Goal: Task Accomplishment & Management: Manage account settings

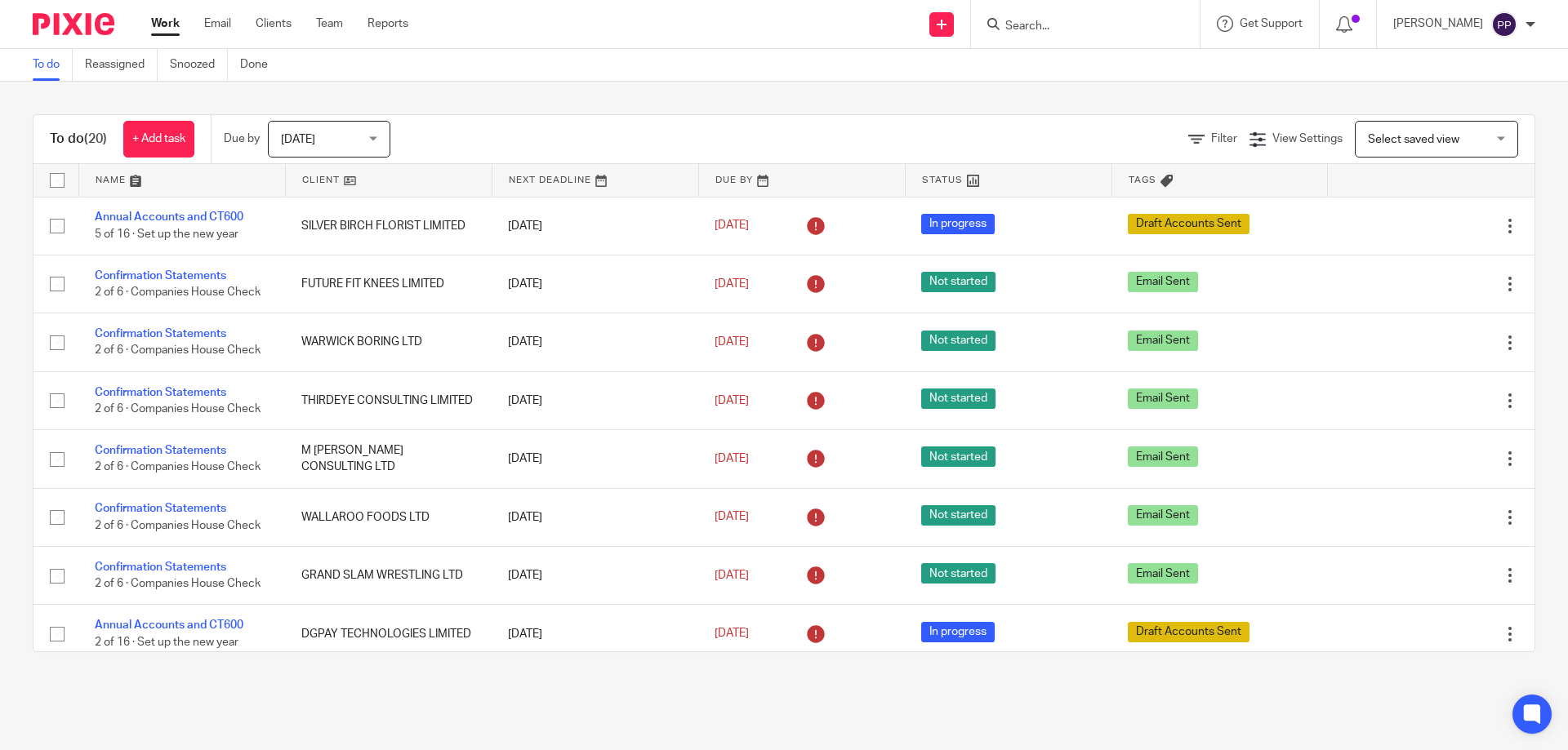
click at [1038, 33] on input "Search" at bounding box center [1077, 26] width 147 height 15
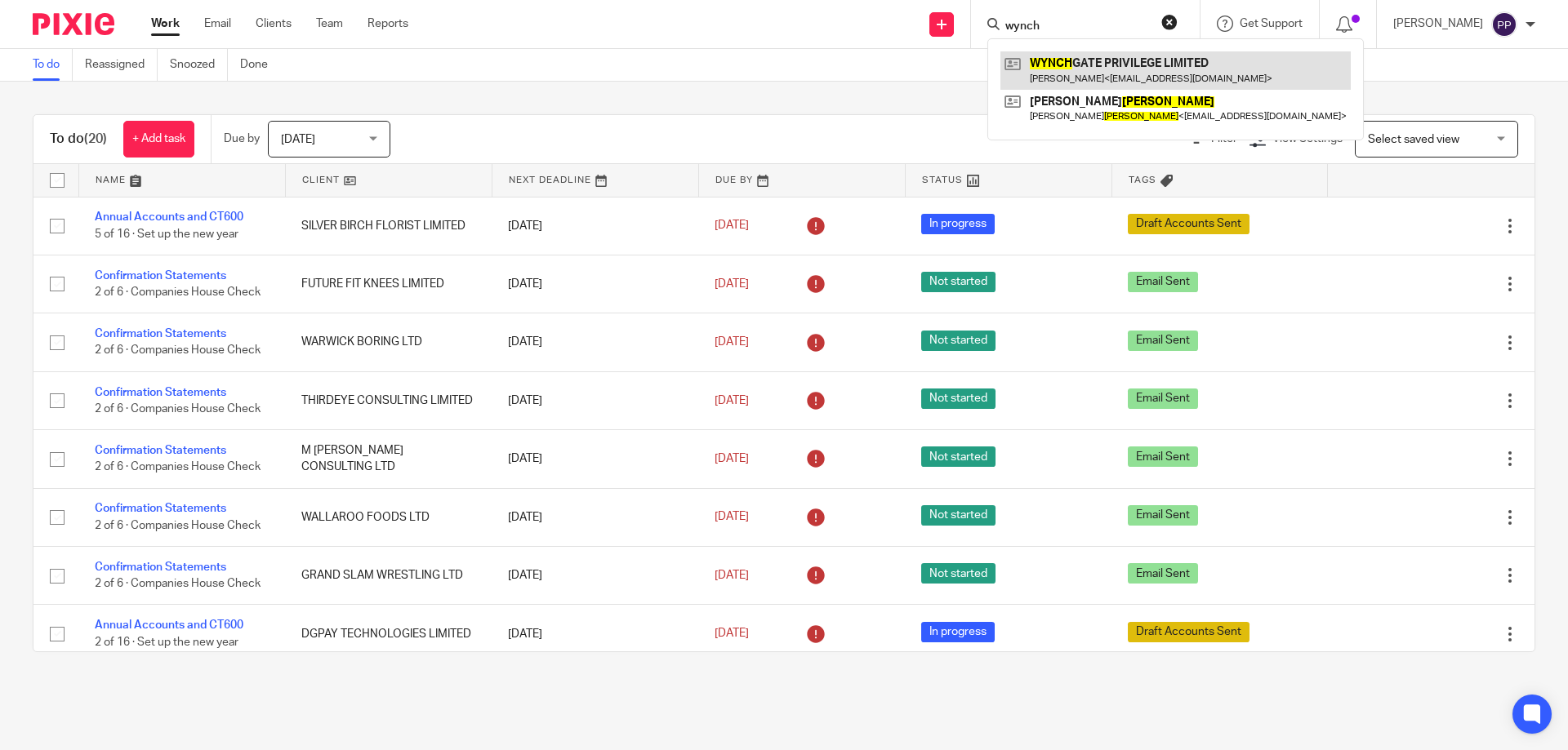
type input "wynch"
click at [1065, 62] on link at bounding box center [1176, 70] width 350 height 37
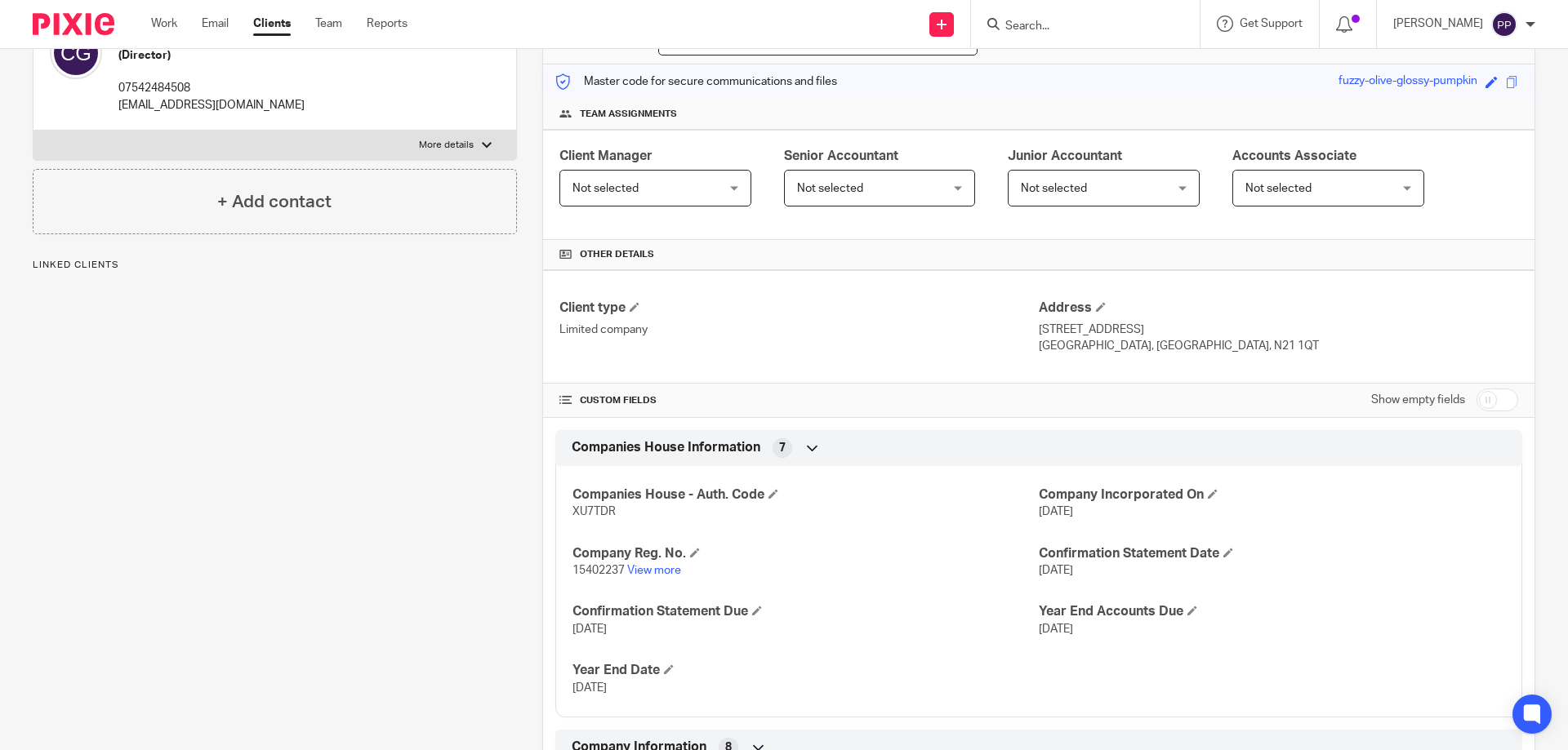
scroll to position [244, 0]
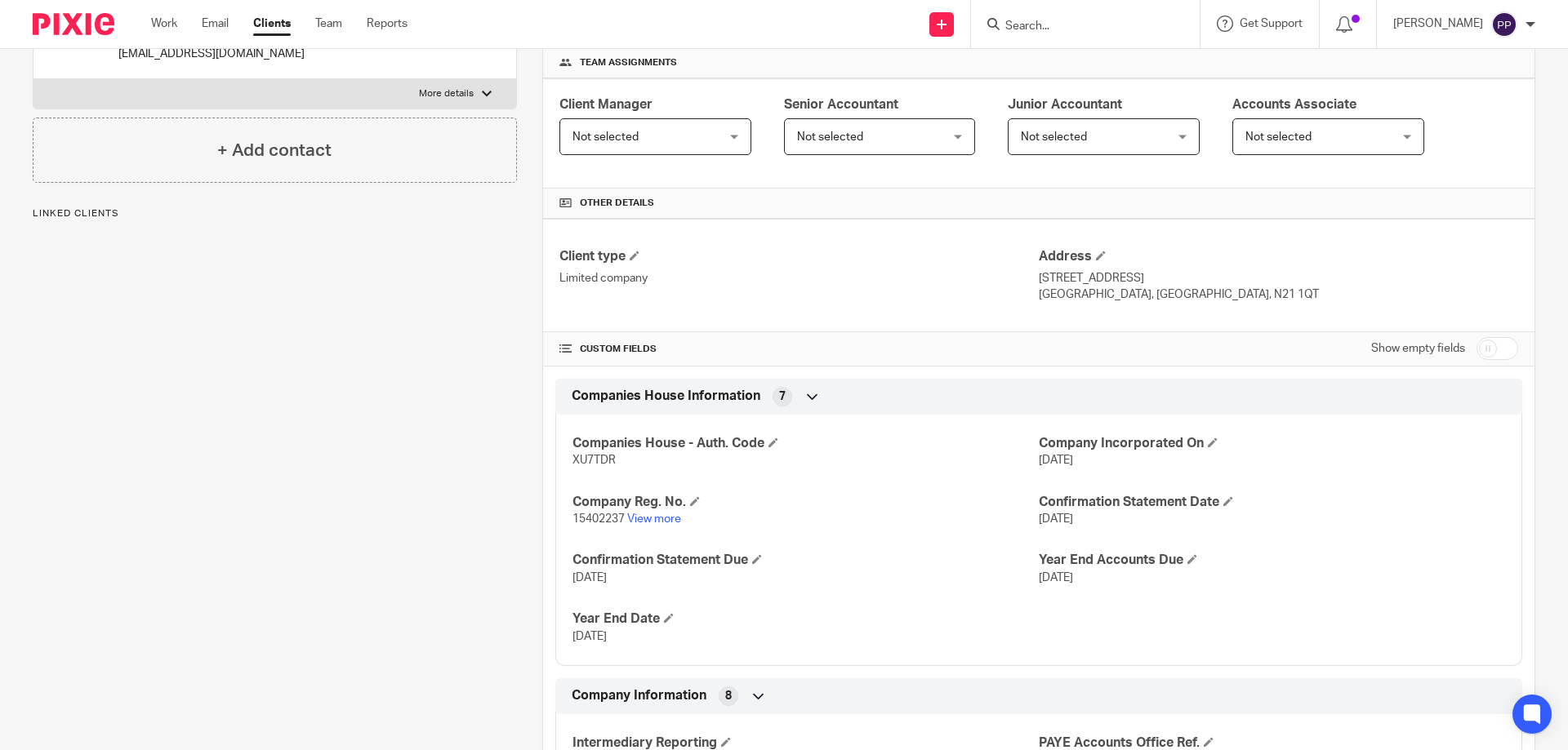
click at [594, 462] on span "XU7TDR" at bounding box center [594, 461] width 43 height 12
copy span "XU7TDR"
click at [1035, 22] on input "Search" at bounding box center [1077, 26] width 147 height 15
type input "akd"
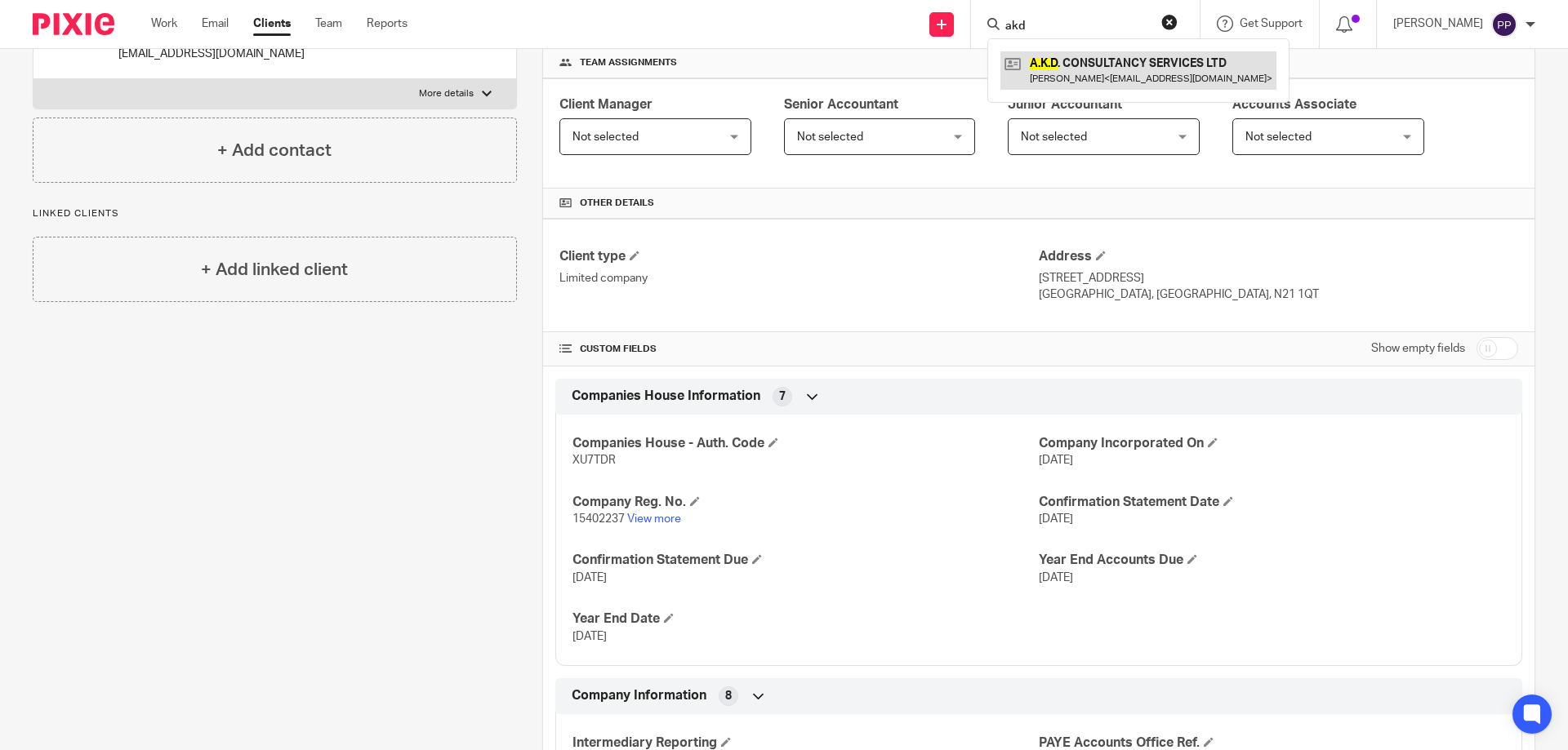
click at [1052, 52] on link at bounding box center [1139, 70] width 276 height 37
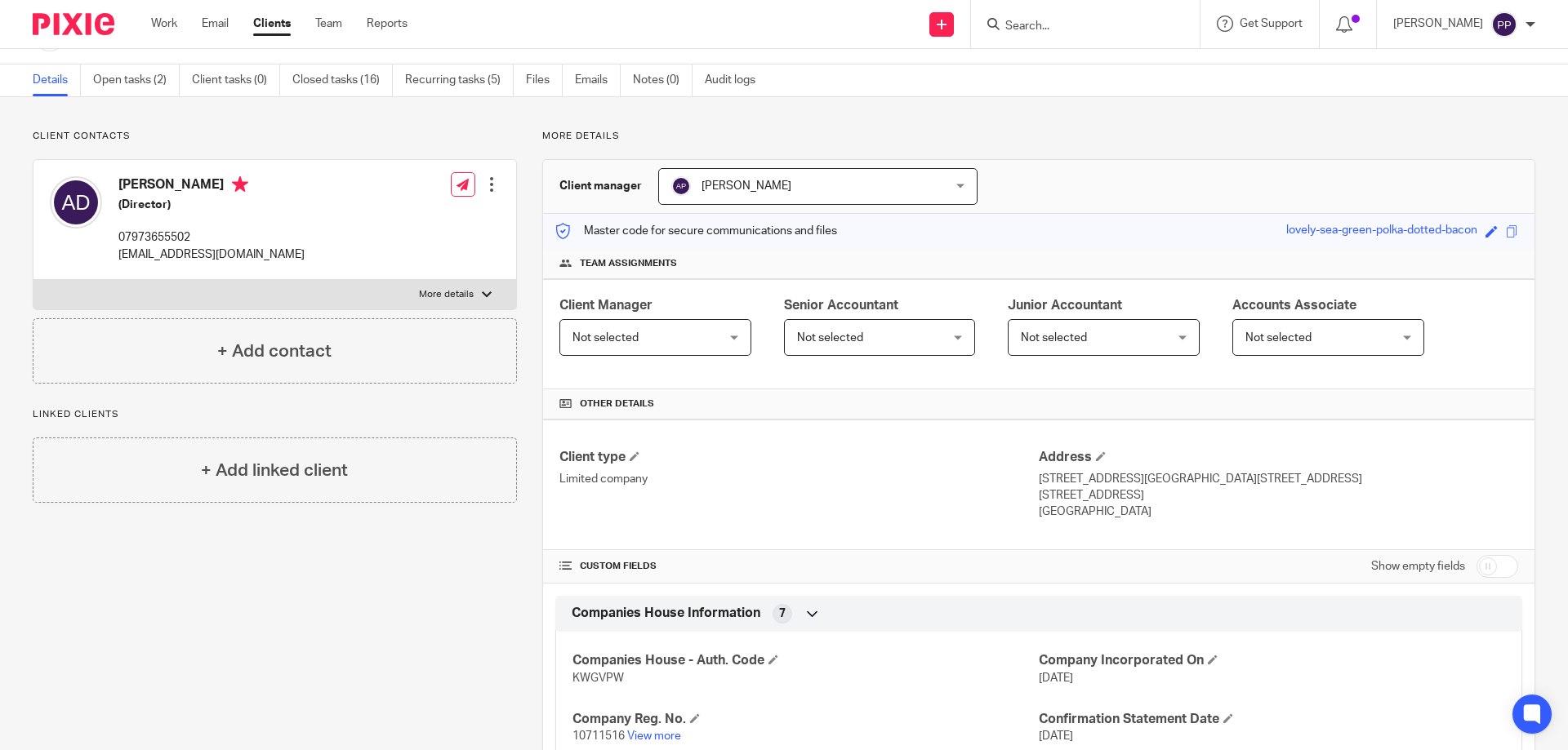
scroll to position [244, 0]
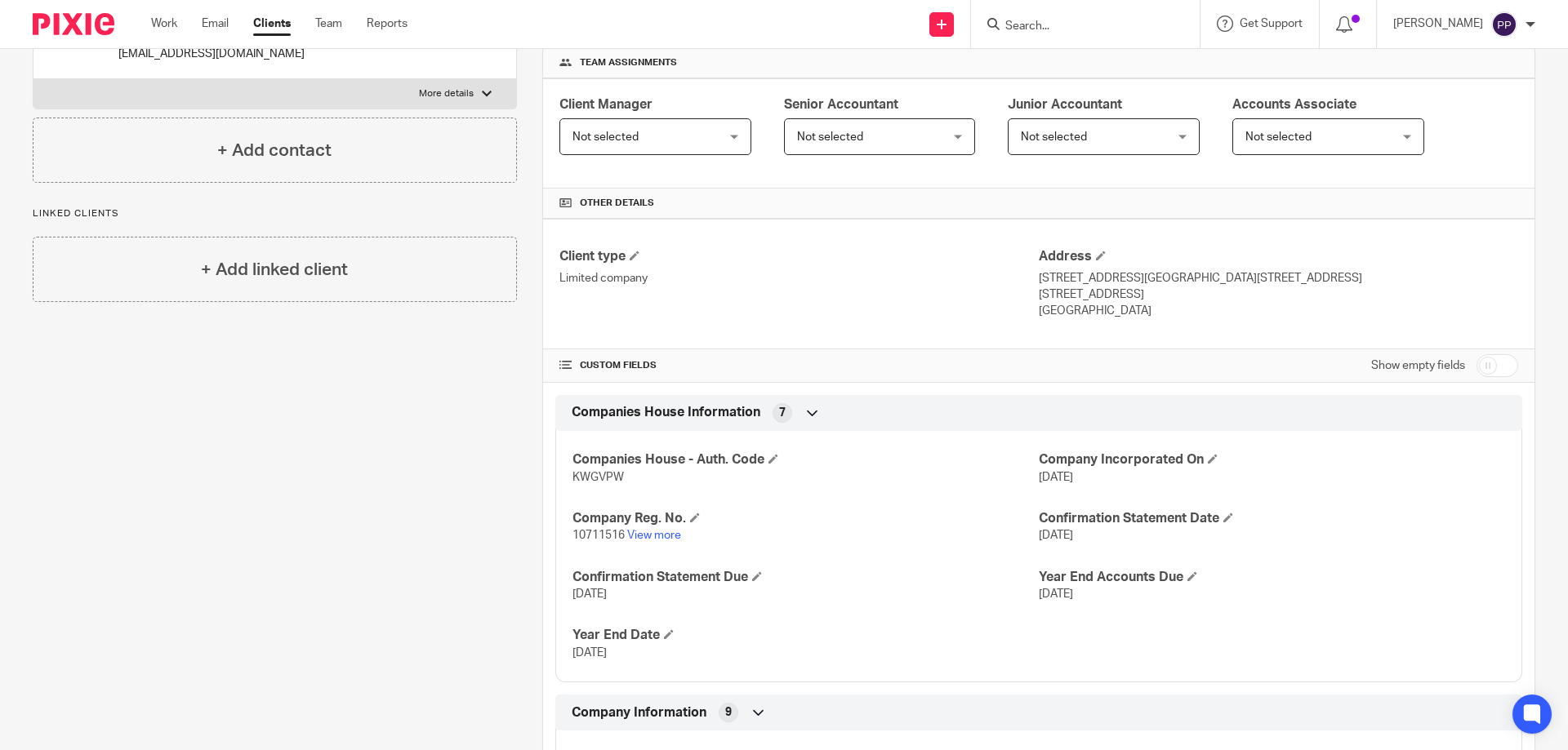
click at [604, 477] on span "KWGVPW" at bounding box center [598, 478] width 52 height 12
copy span "KWGVPW"
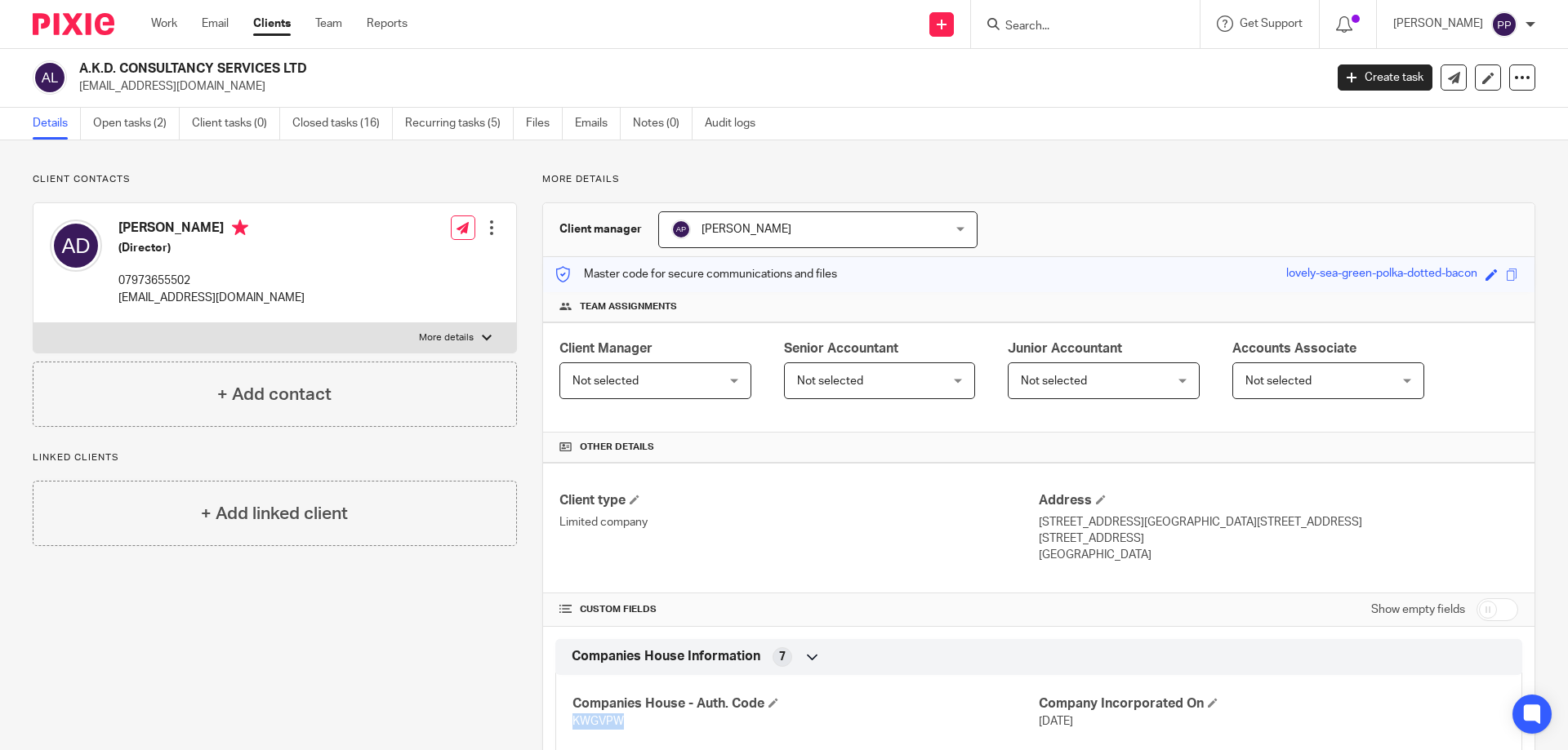
scroll to position [0, 0]
click at [145, 125] on link "Open tasks (2)" at bounding box center [136, 124] width 86 height 32
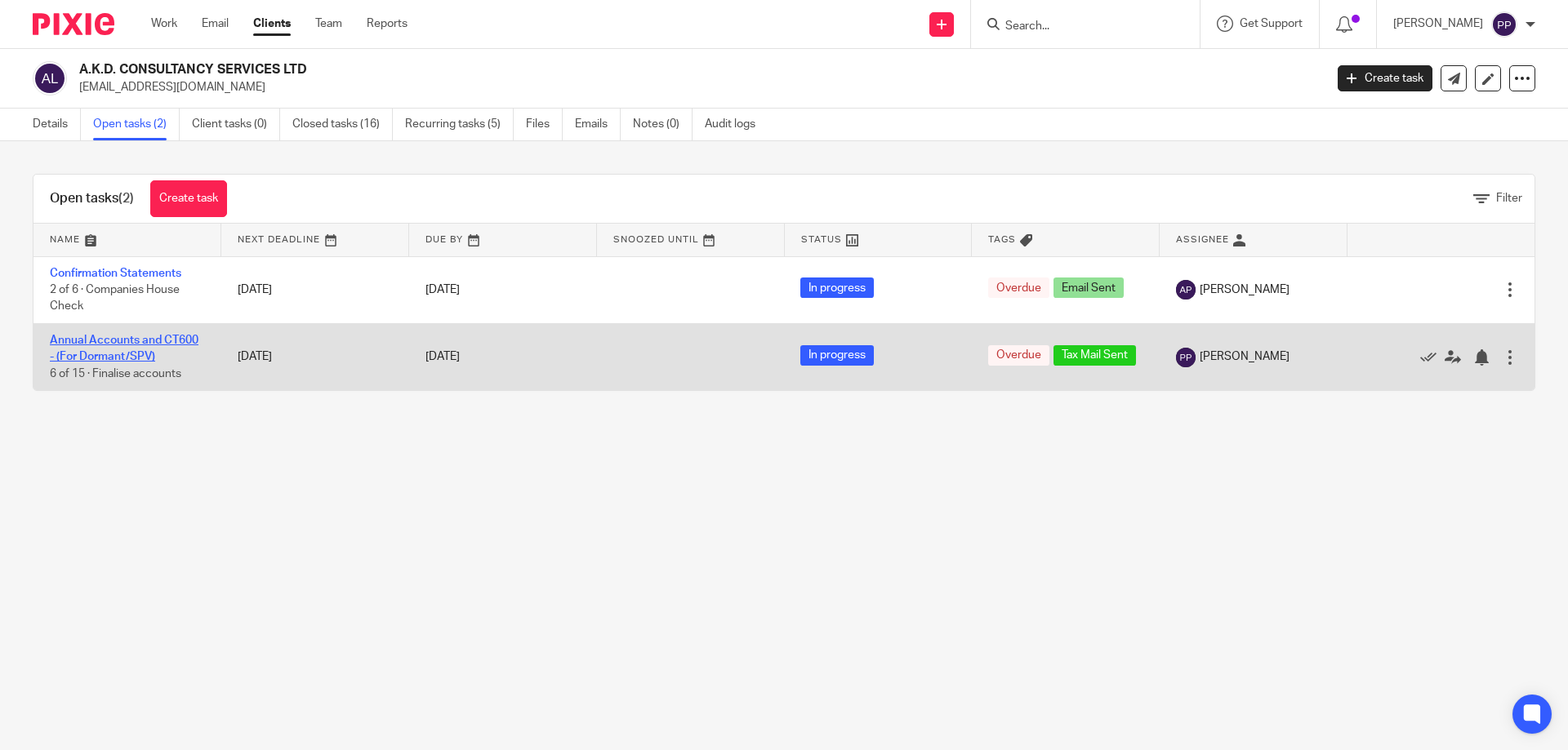
click at [166, 343] on link "Annual Accounts and CT600 - (For Dormant/SPV)" at bounding box center [124, 348] width 149 height 27
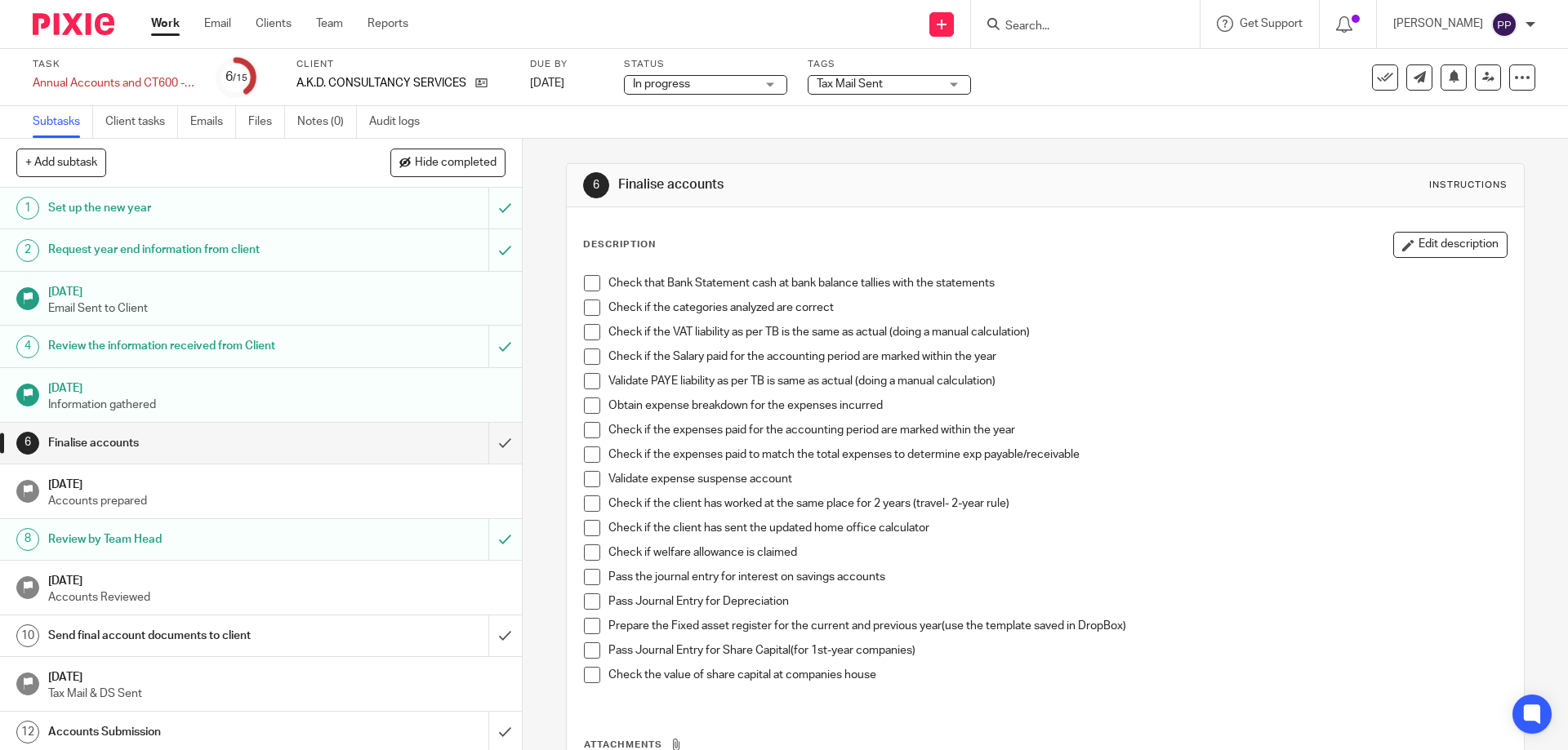
click at [876, 91] on span "Tax Mail Sent" at bounding box center [877, 85] width 122 height 18
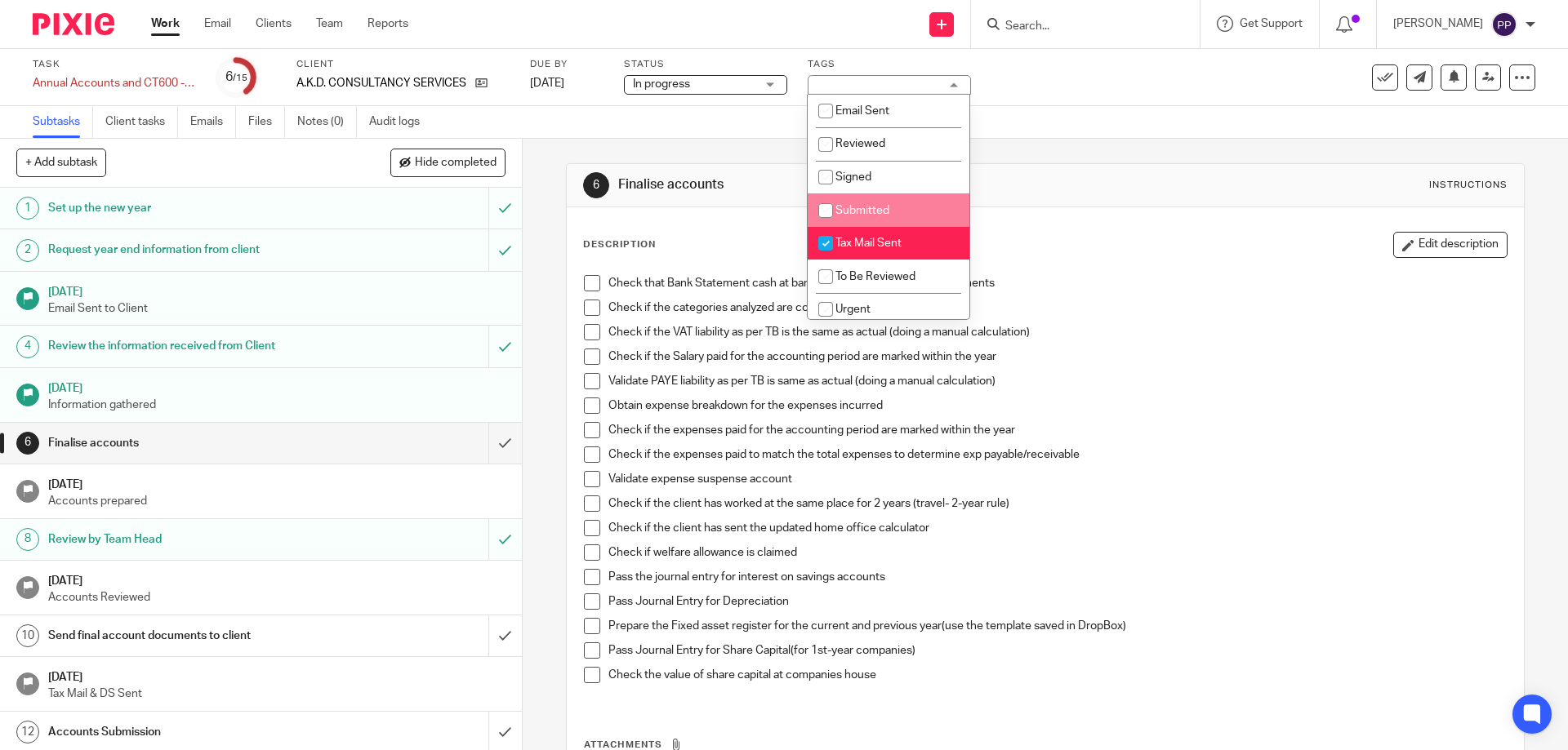
click at [829, 205] on input "checkbox" at bounding box center [826, 211] width 31 height 31
checkbox input "true"
click at [835, 247] on input "checkbox" at bounding box center [826, 243] width 31 height 31
checkbox input "false"
click at [628, 117] on div "Subtasks Client tasks Emails Files Notes (0) Audit logs" at bounding box center [784, 122] width 1568 height 32
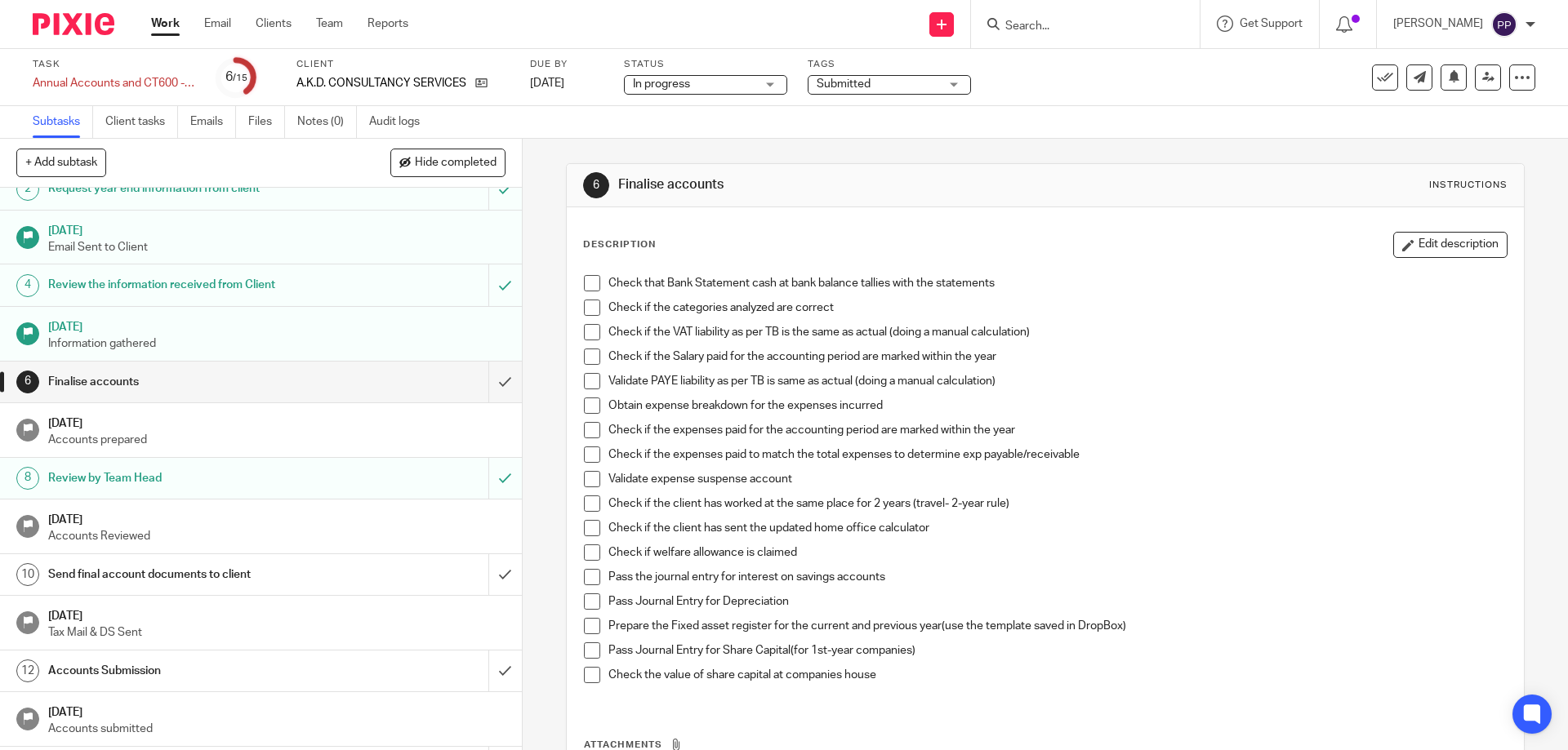
scroll to position [142, 0]
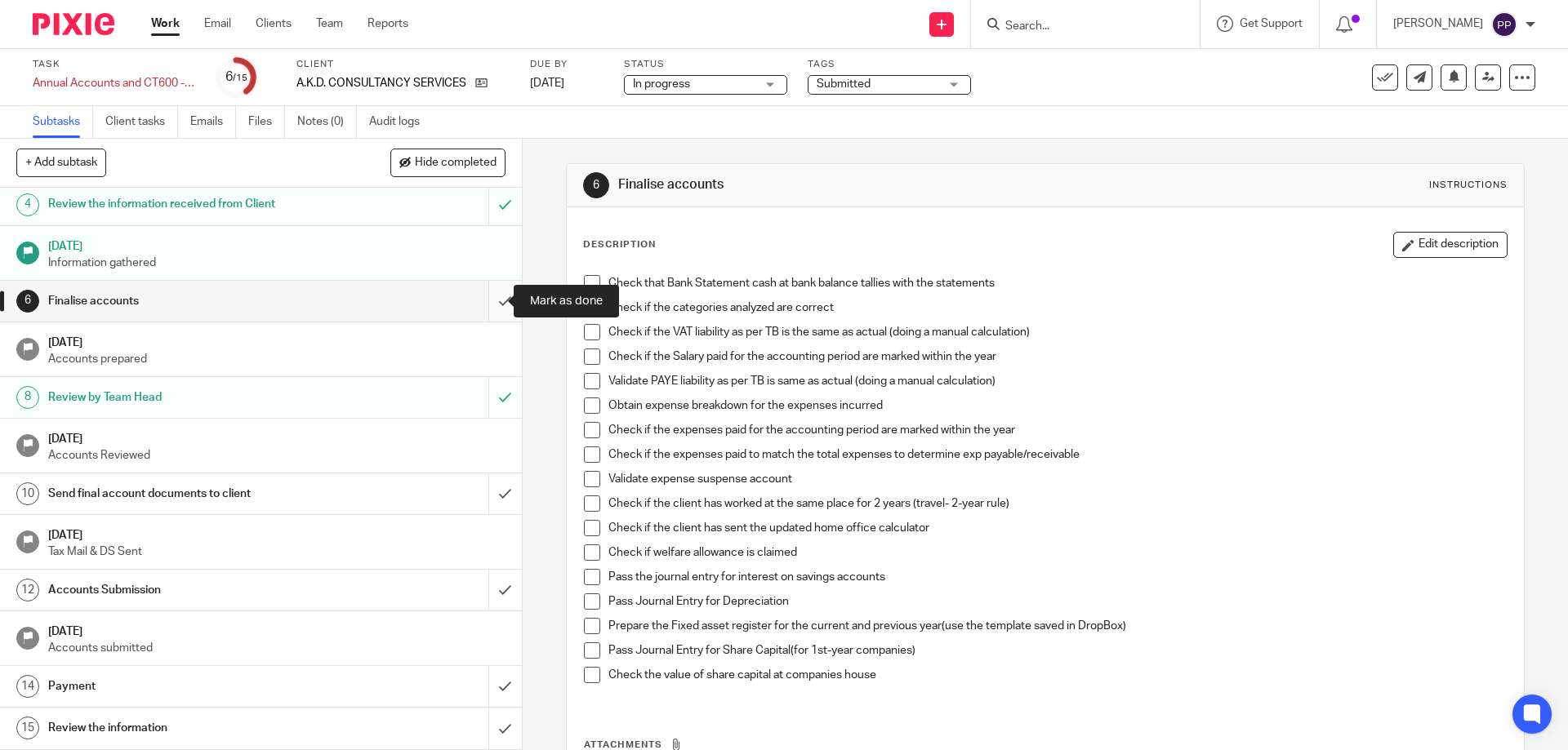
click at [488, 303] on input "submit" at bounding box center [260, 301] width 521 height 41
click at [493, 490] on input "submit" at bounding box center [260, 494] width 521 height 41
click at [487, 596] on input "submit" at bounding box center [260, 591] width 521 height 41
click at [477, 689] on input "submit" at bounding box center [260, 686] width 521 height 41
click at [493, 739] on input "submit" at bounding box center [260, 728] width 521 height 41
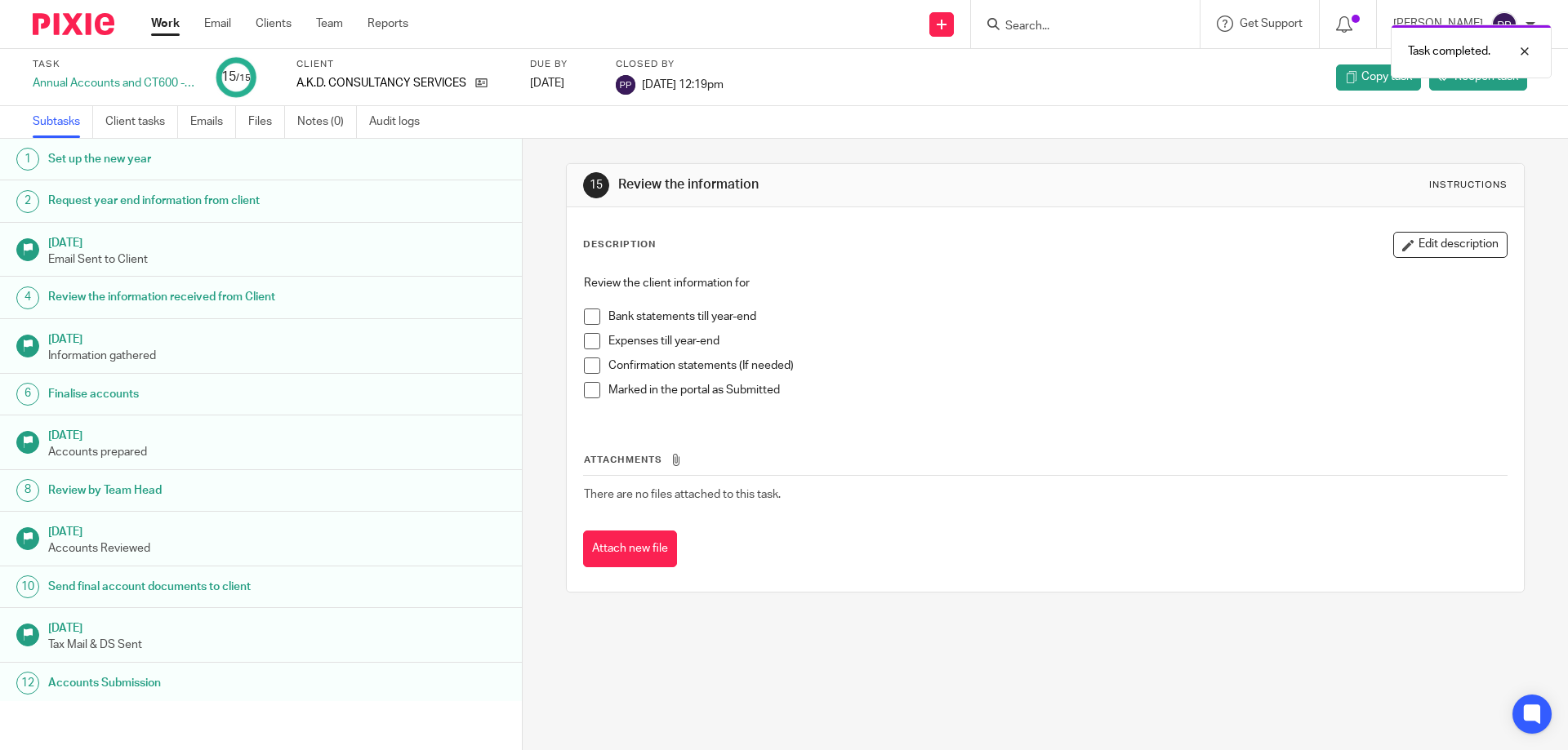
click at [1051, 28] on div "Task completed." at bounding box center [1167, 47] width 768 height 62
click at [1036, 23] on input "Search" at bounding box center [1077, 26] width 147 height 15
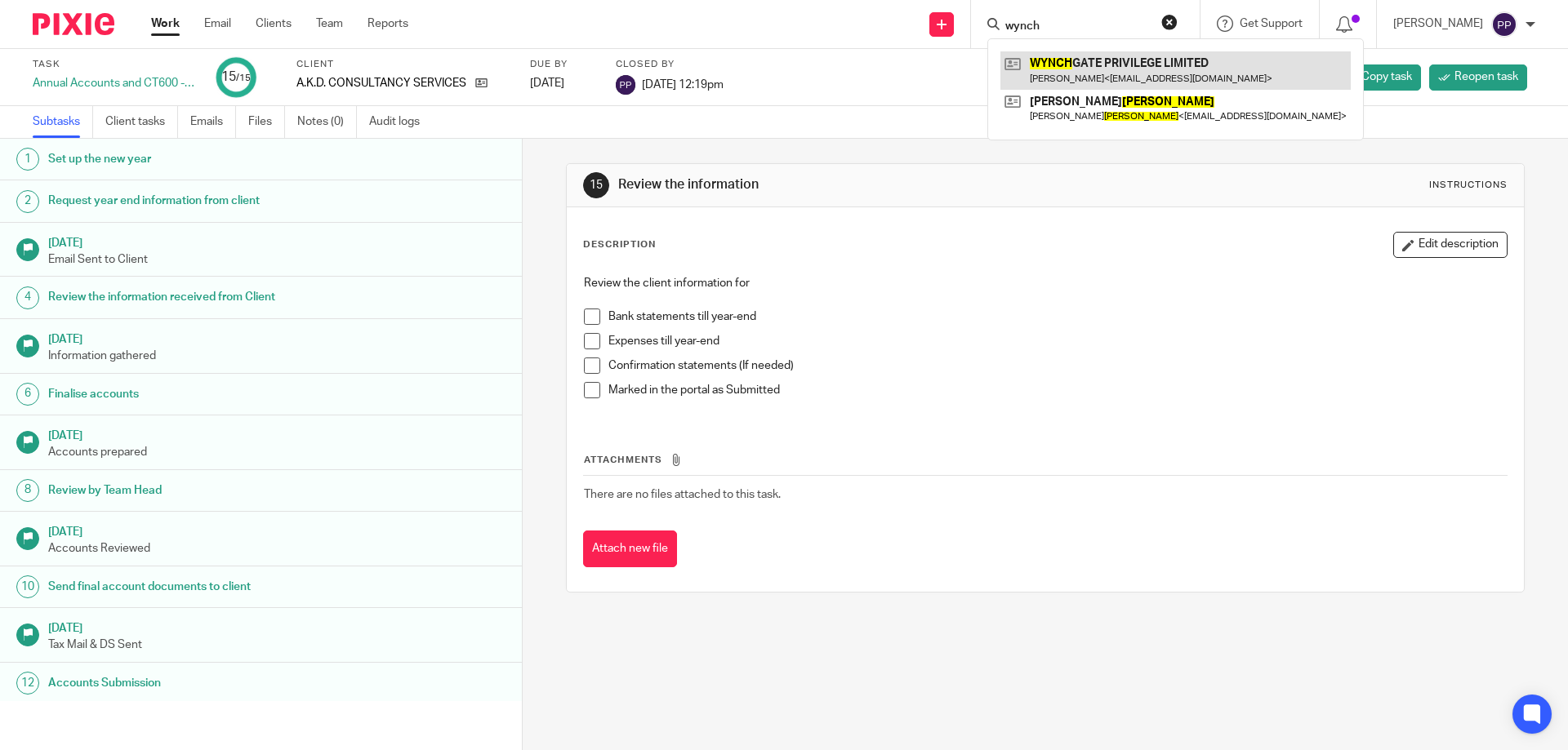
type input "wynch"
click at [1164, 79] on link at bounding box center [1176, 70] width 350 height 37
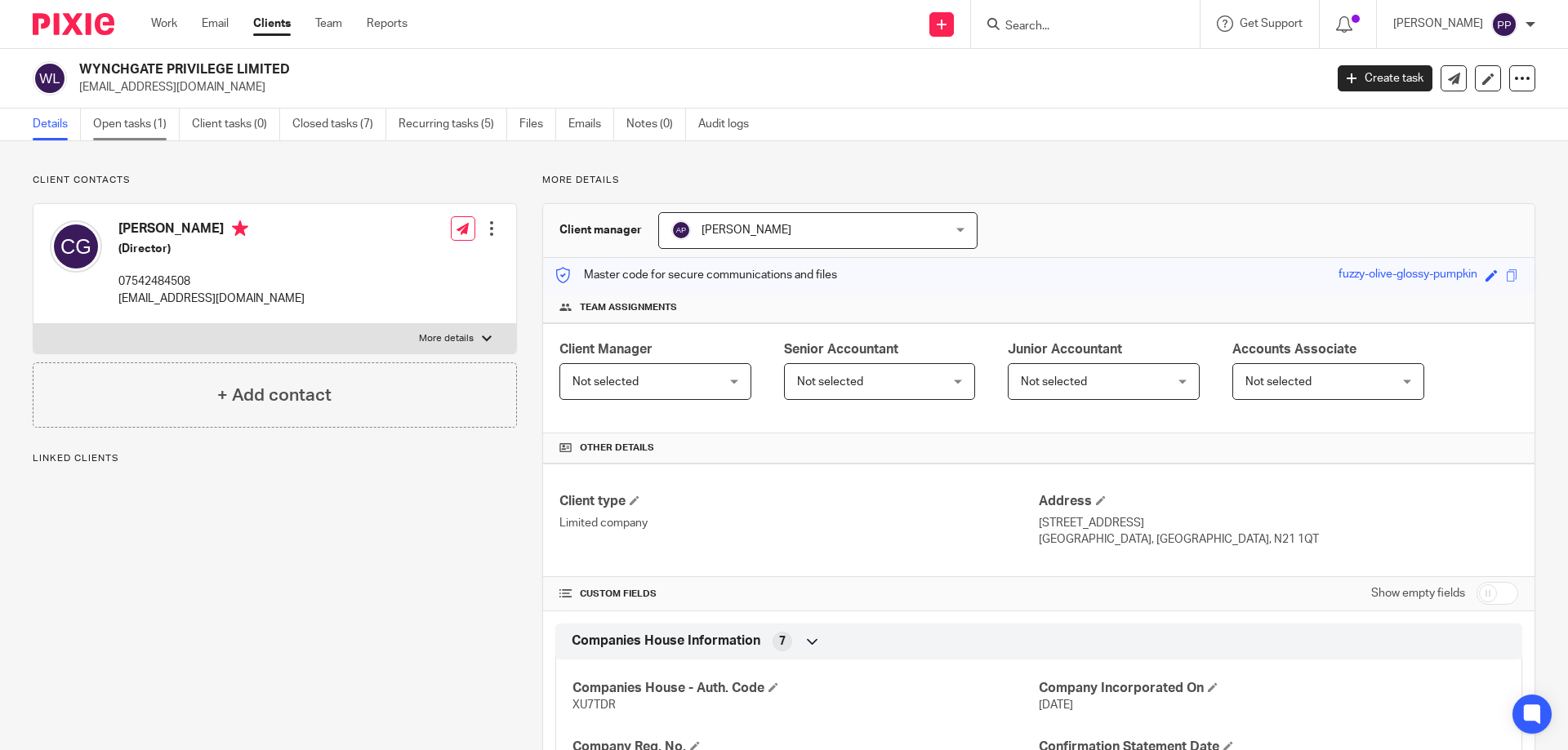
click at [129, 126] on link "Open tasks (1)" at bounding box center [136, 124] width 86 height 32
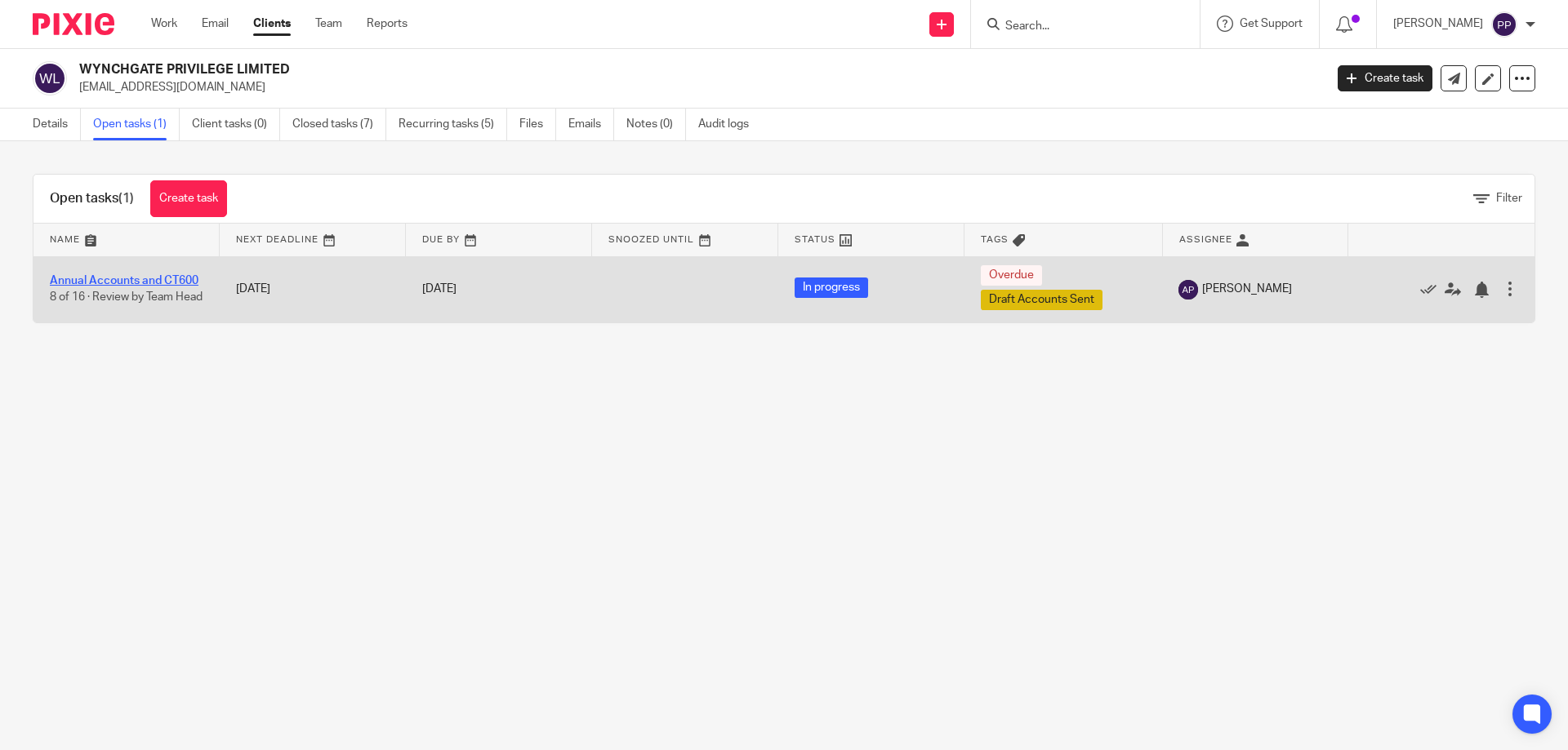
click at [181, 275] on link "Annual Accounts and CT600" at bounding box center [124, 281] width 149 height 12
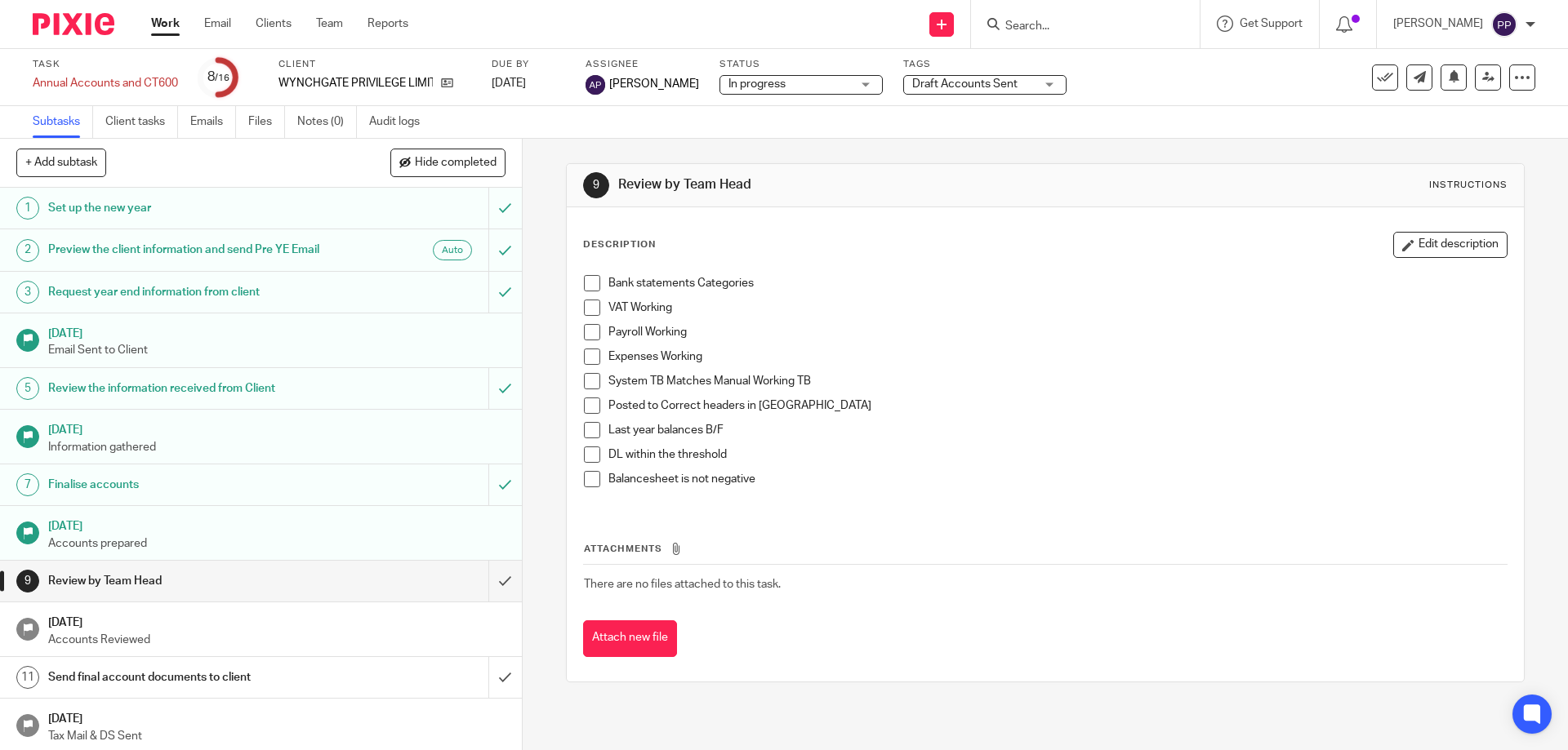
click at [947, 76] on span "Draft Accounts Sent" at bounding box center [973, 85] width 122 height 18
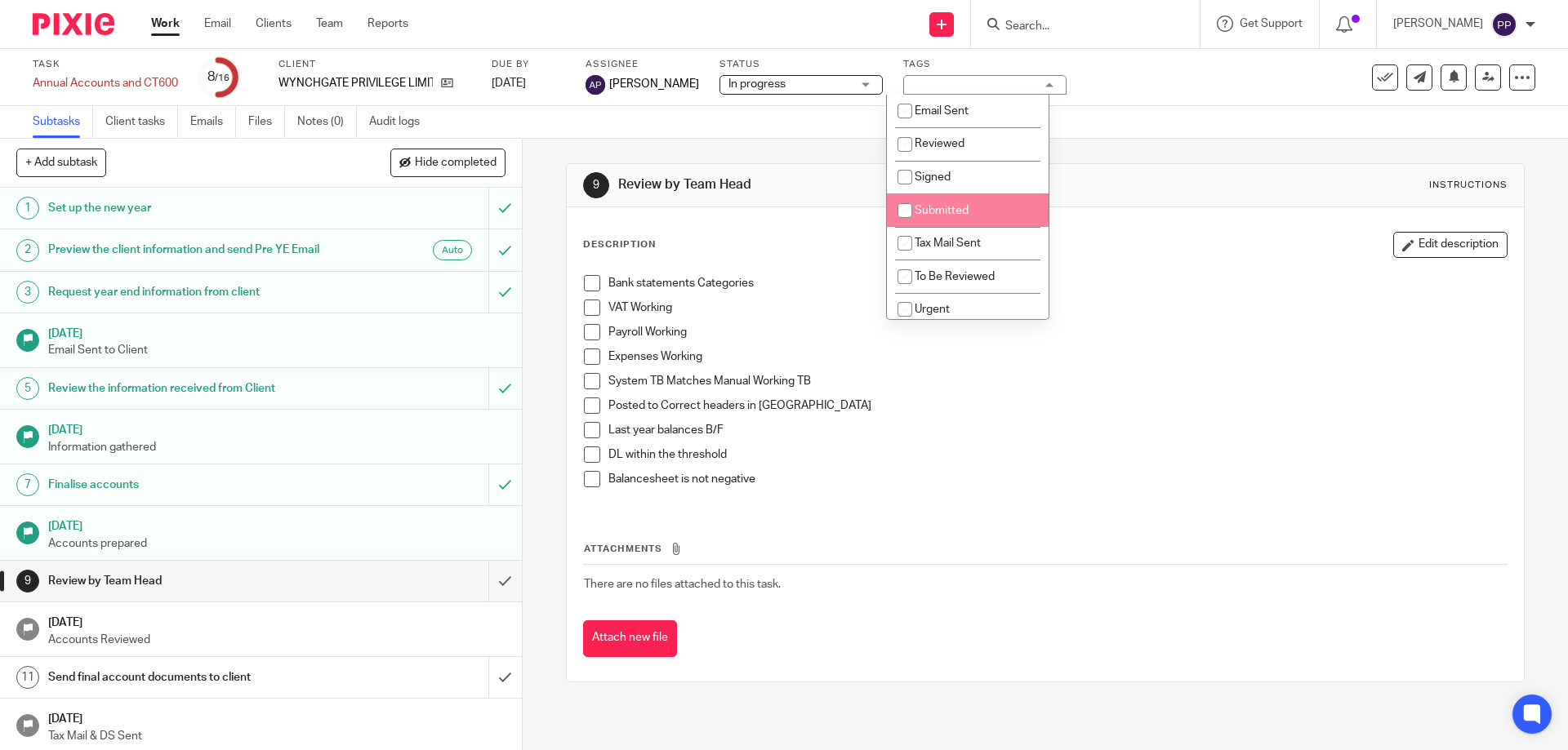
click at [933, 218] on li "Submitted" at bounding box center [967, 210] width 161 height 33
checkbox input "true"
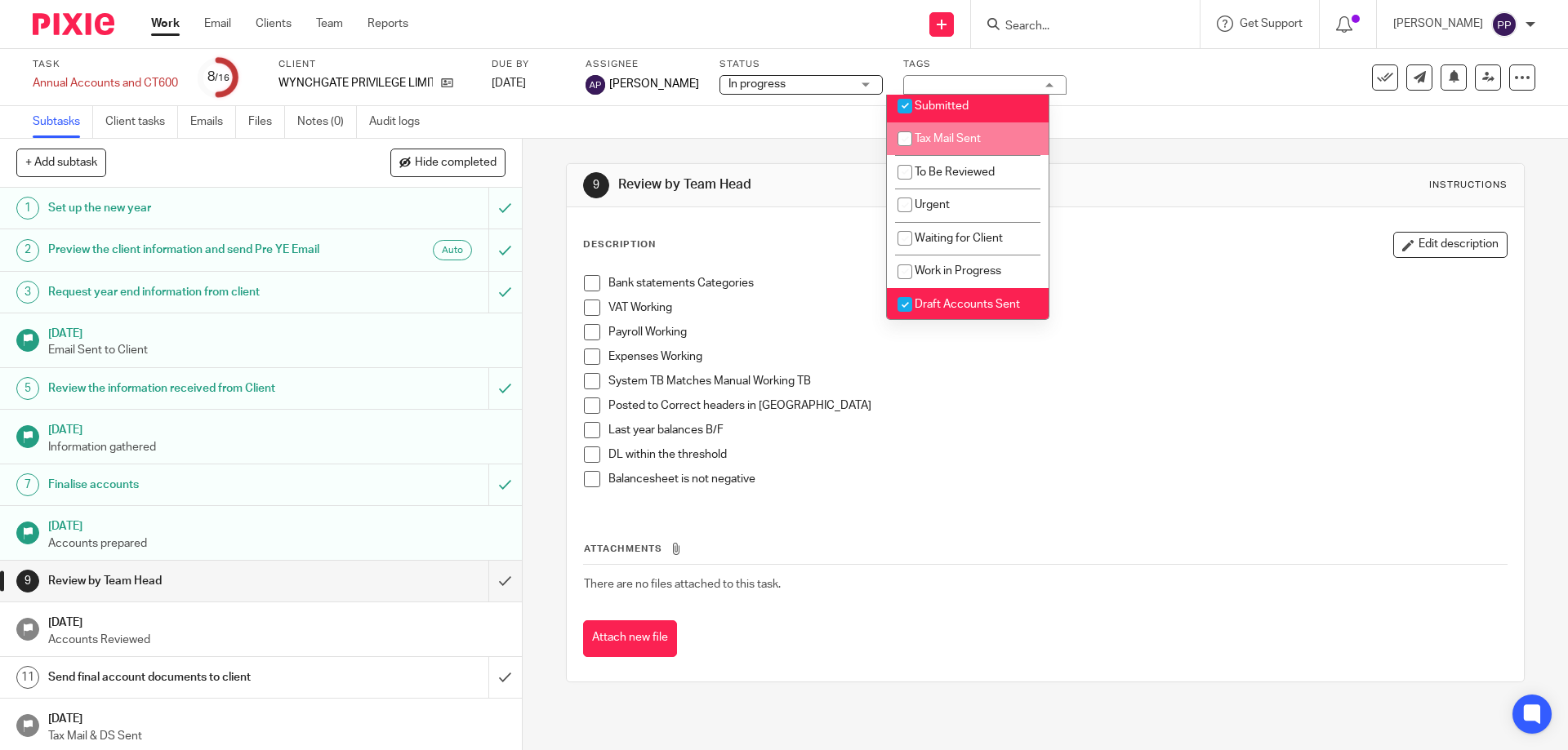
scroll to position [107, 0]
click at [911, 299] on input "checkbox" at bounding box center [905, 303] width 31 height 31
checkbox input "false"
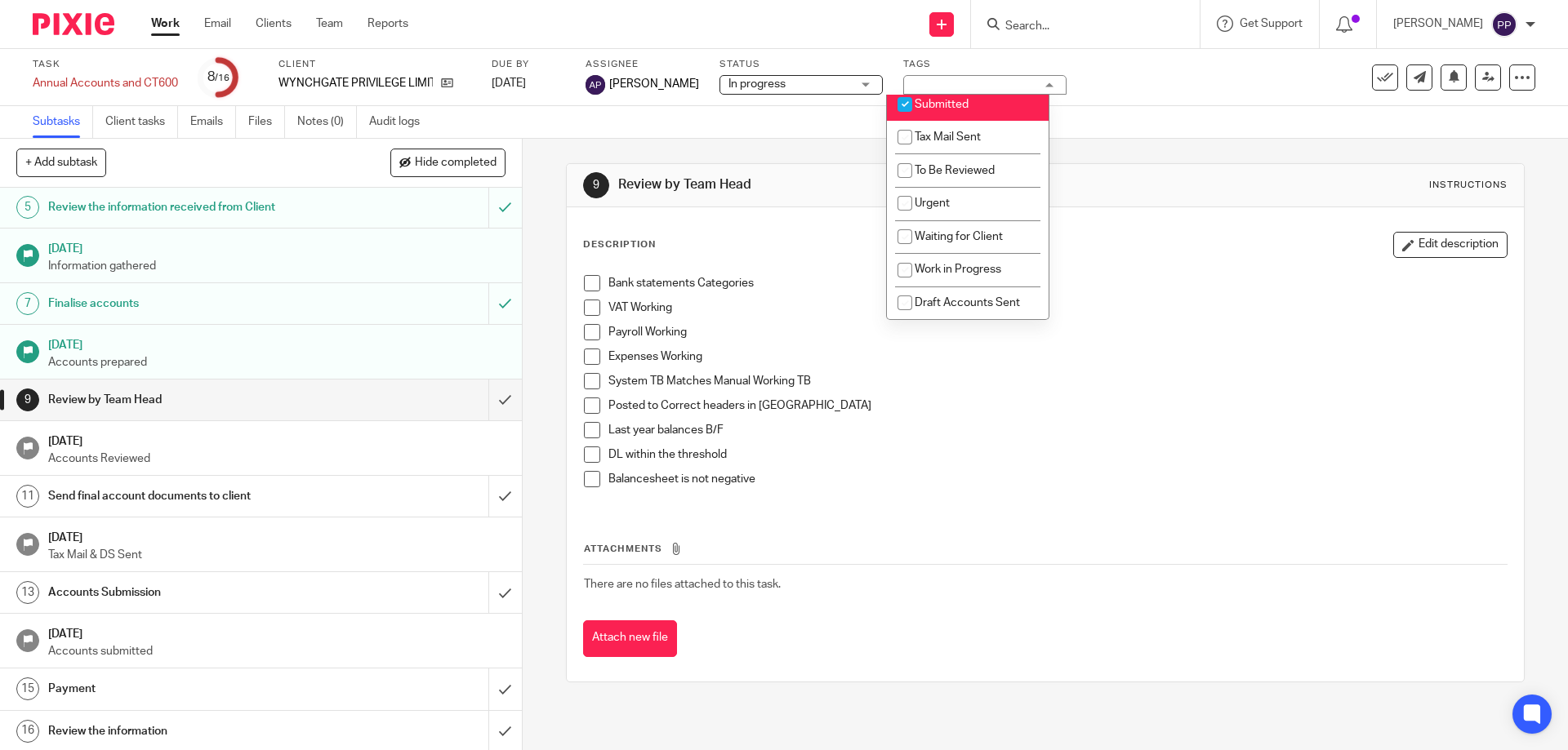
scroll to position [200, 0]
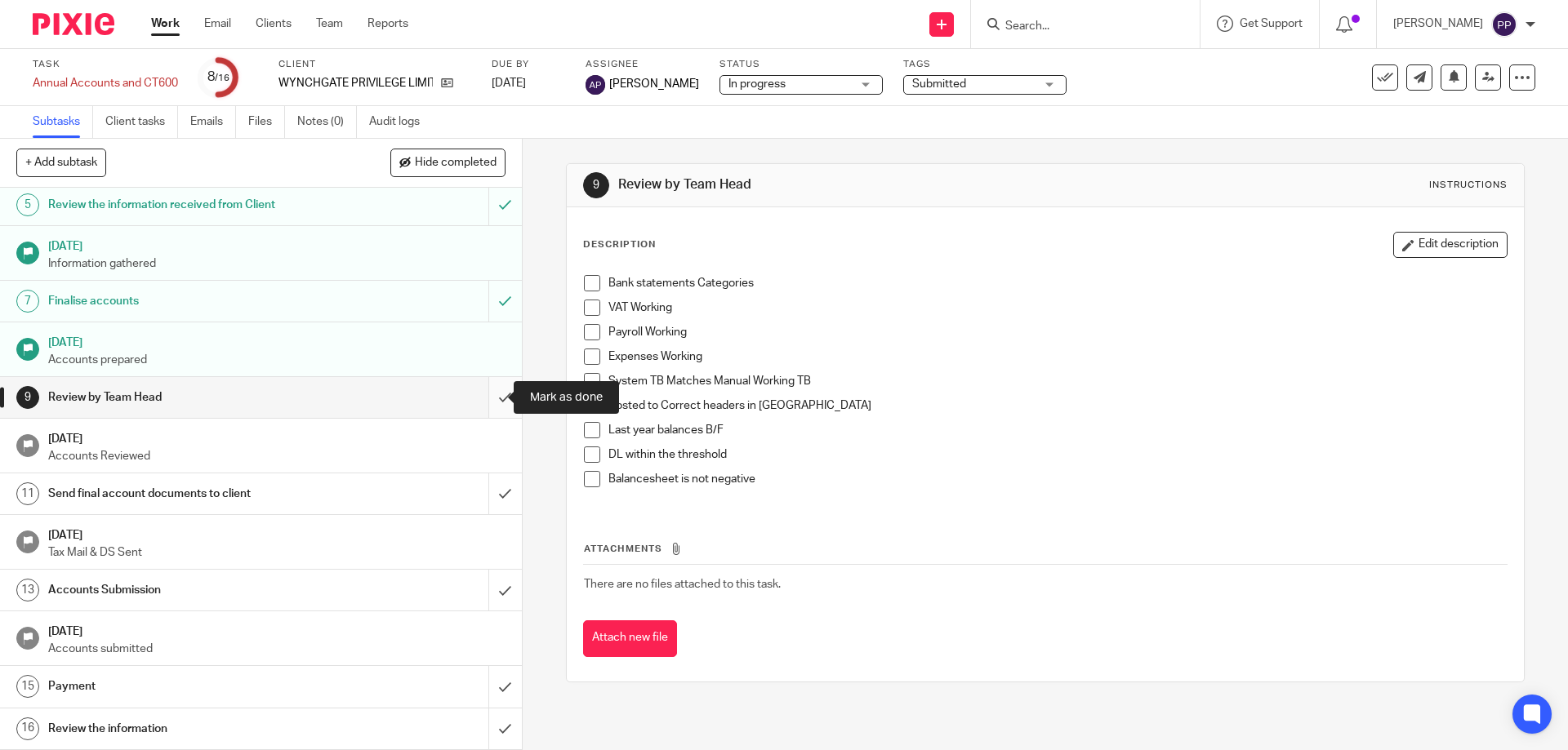
click at [485, 399] on input "submit" at bounding box center [260, 398] width 521 height 41
click at [492, 500] on input "submit" at bounding box center [260, 494] width 521 height 41
click at [490, 610] on input "submit" at bounding box center [260, 591] width 521 height 41
click at [487, 678] on input "submit" at bounding box center [260, 686] width 521 height 41
click at [487, 730] on input "submit" at bounding box center [260, 729] width 521 height 41
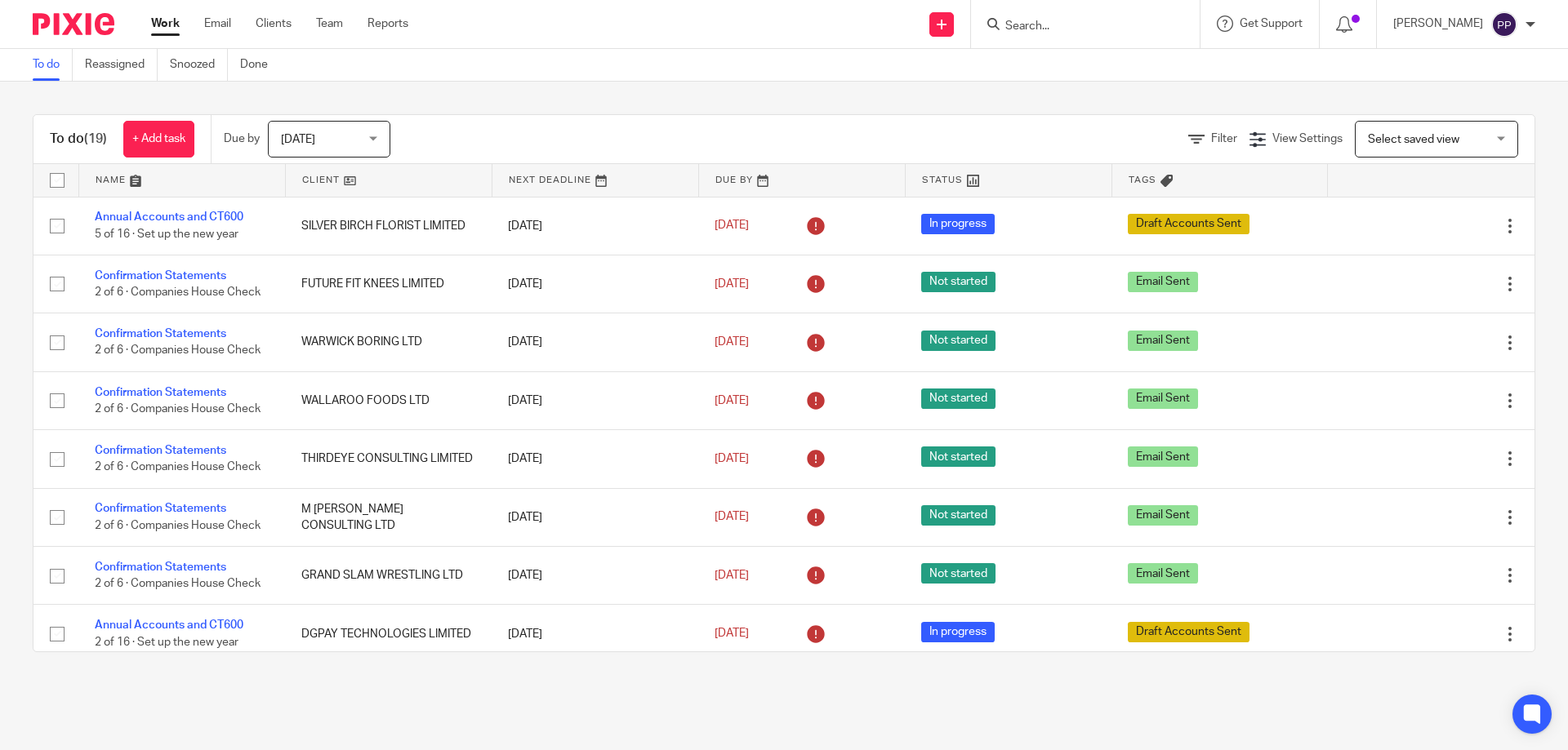
click at [990, 18] on div at bounding box center [1086, 23] width 229 height 48
click at [1028, 21] on input "Search" at bounding box center [1077, 26] width 147 height 15
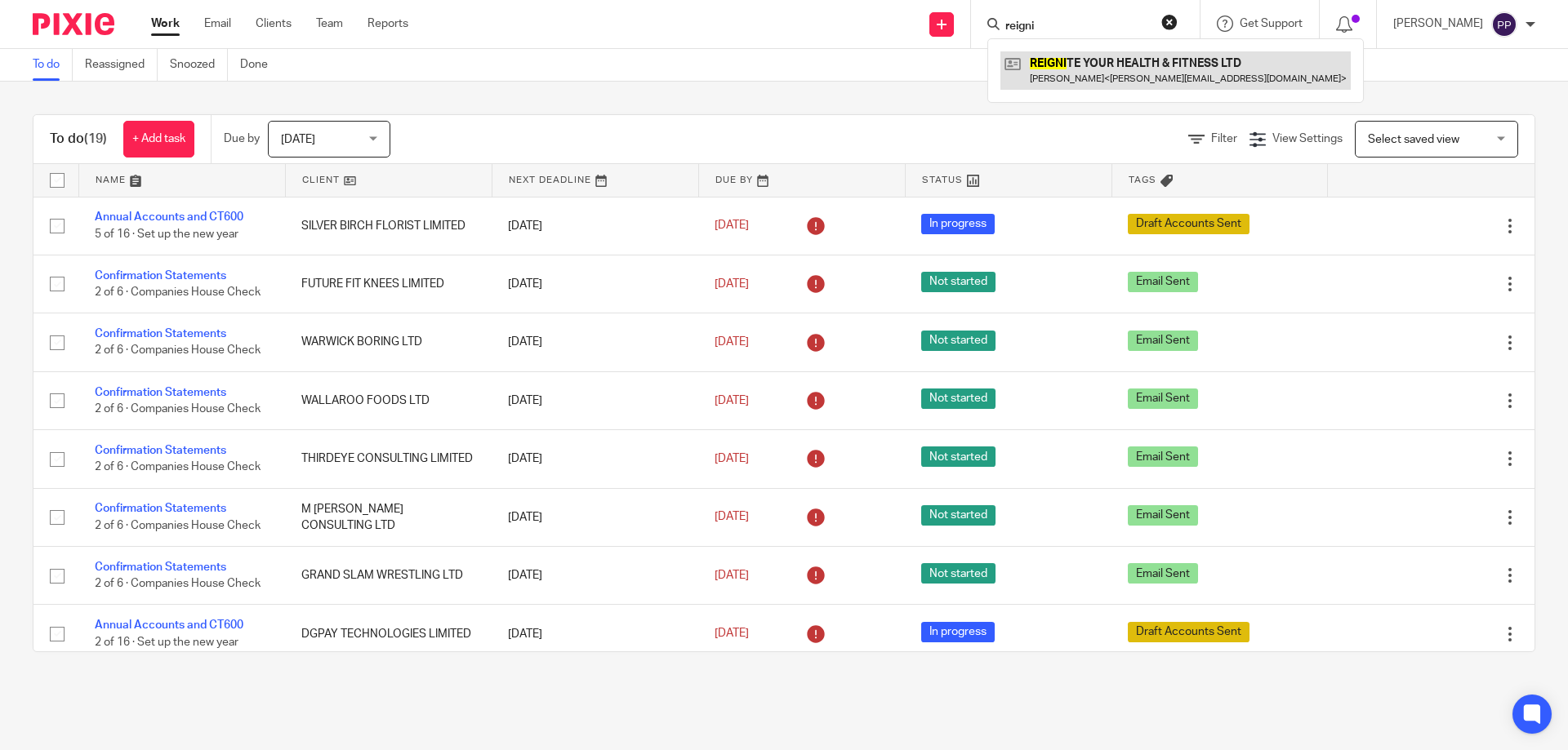
type input "reigni"
click at [1065, 78] on link at bounding box center [1176, 70] width 350 height 37
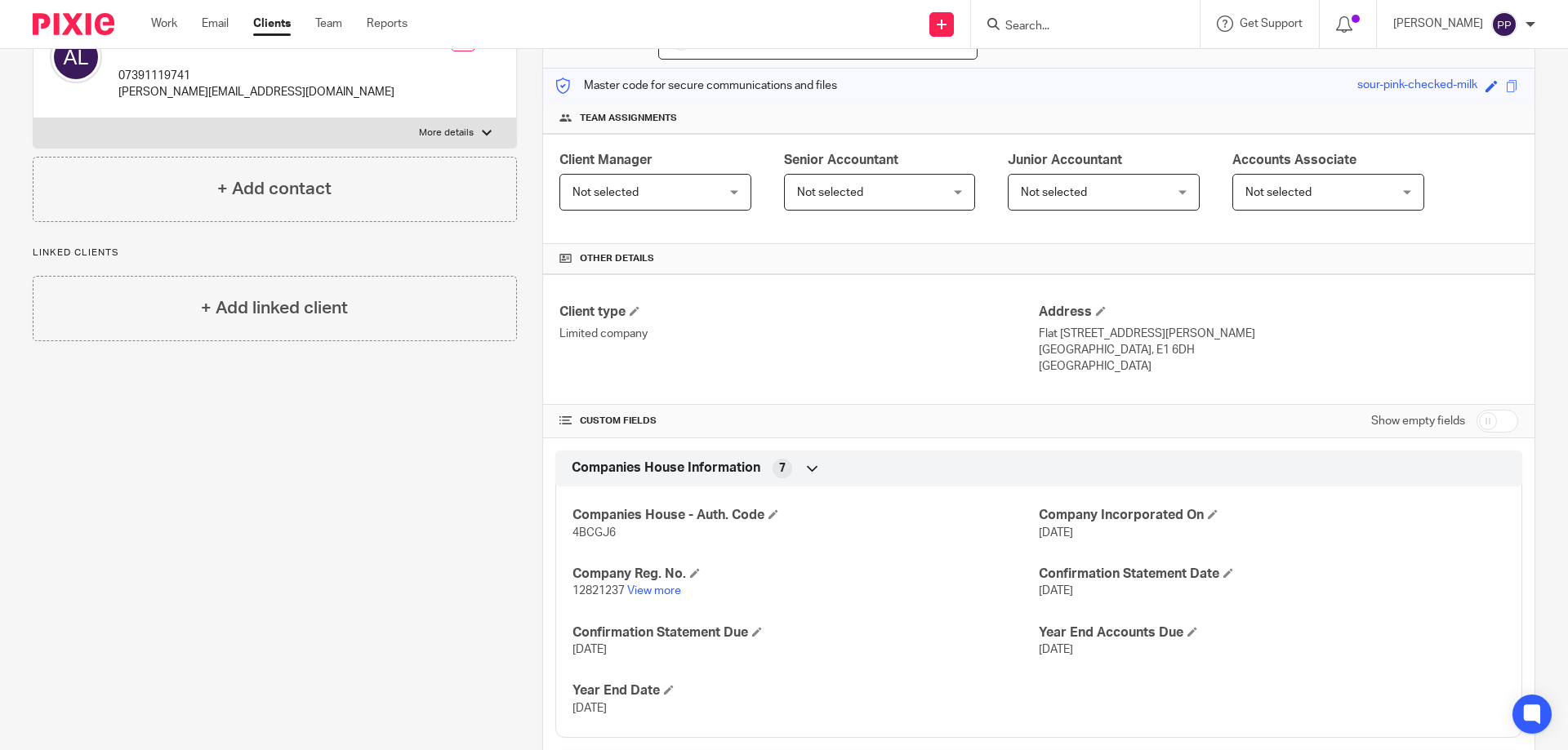
scroll to position [244, 0]
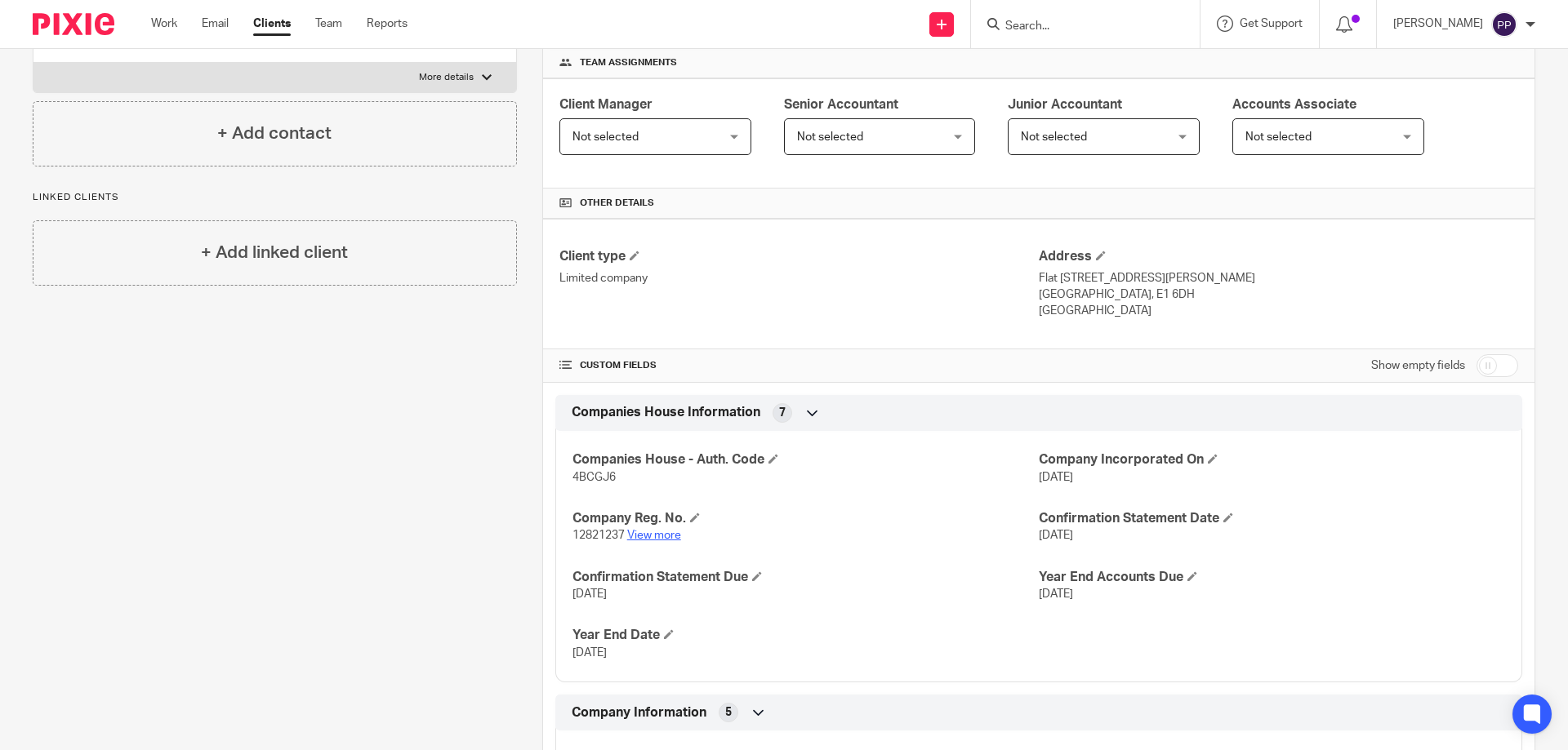
click at [670, 537] on link "View more" at bounding box center [653, 536] width 54 height 12
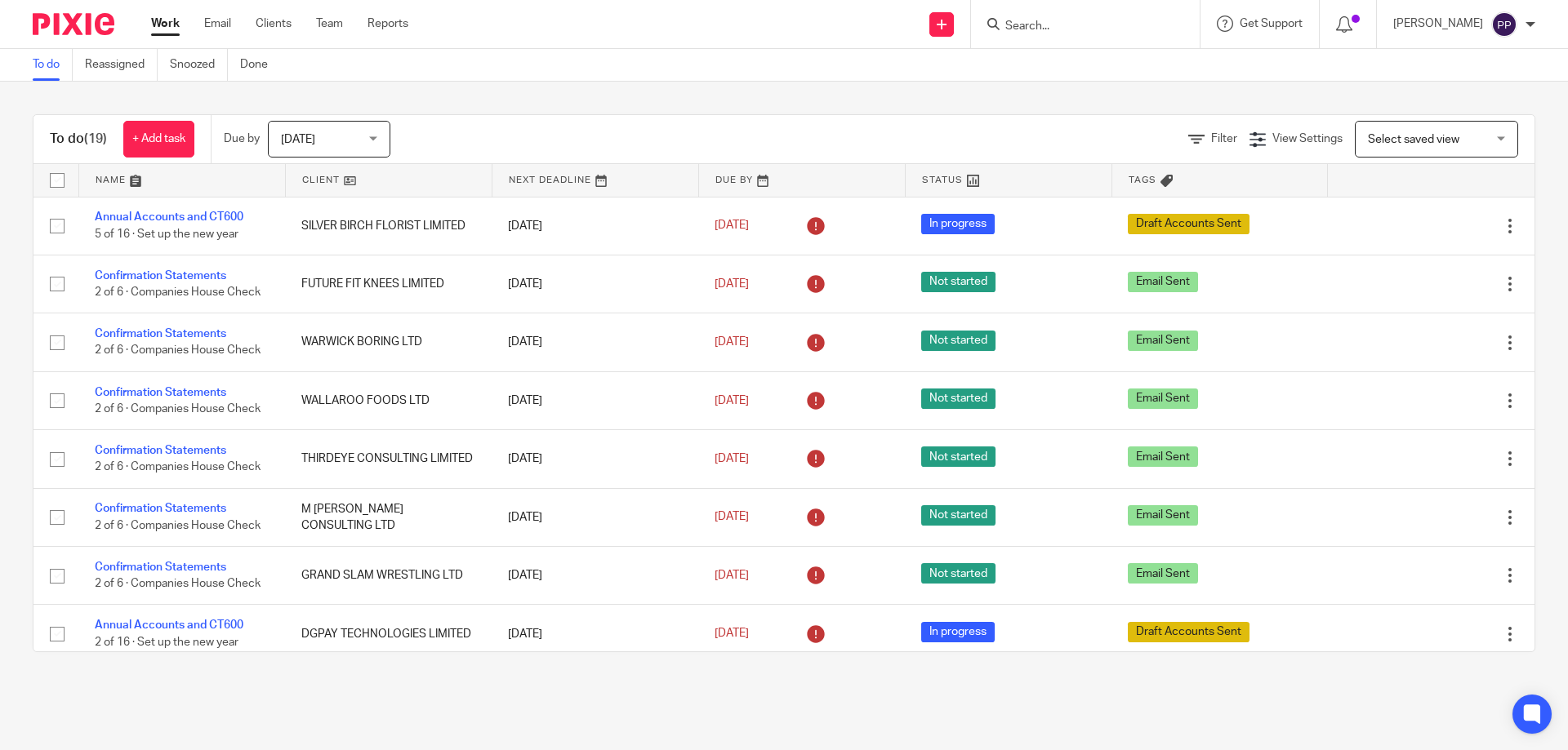
click at [1064, 27] on input "Search" at bounding box center [1077, 26] width 147 height 15
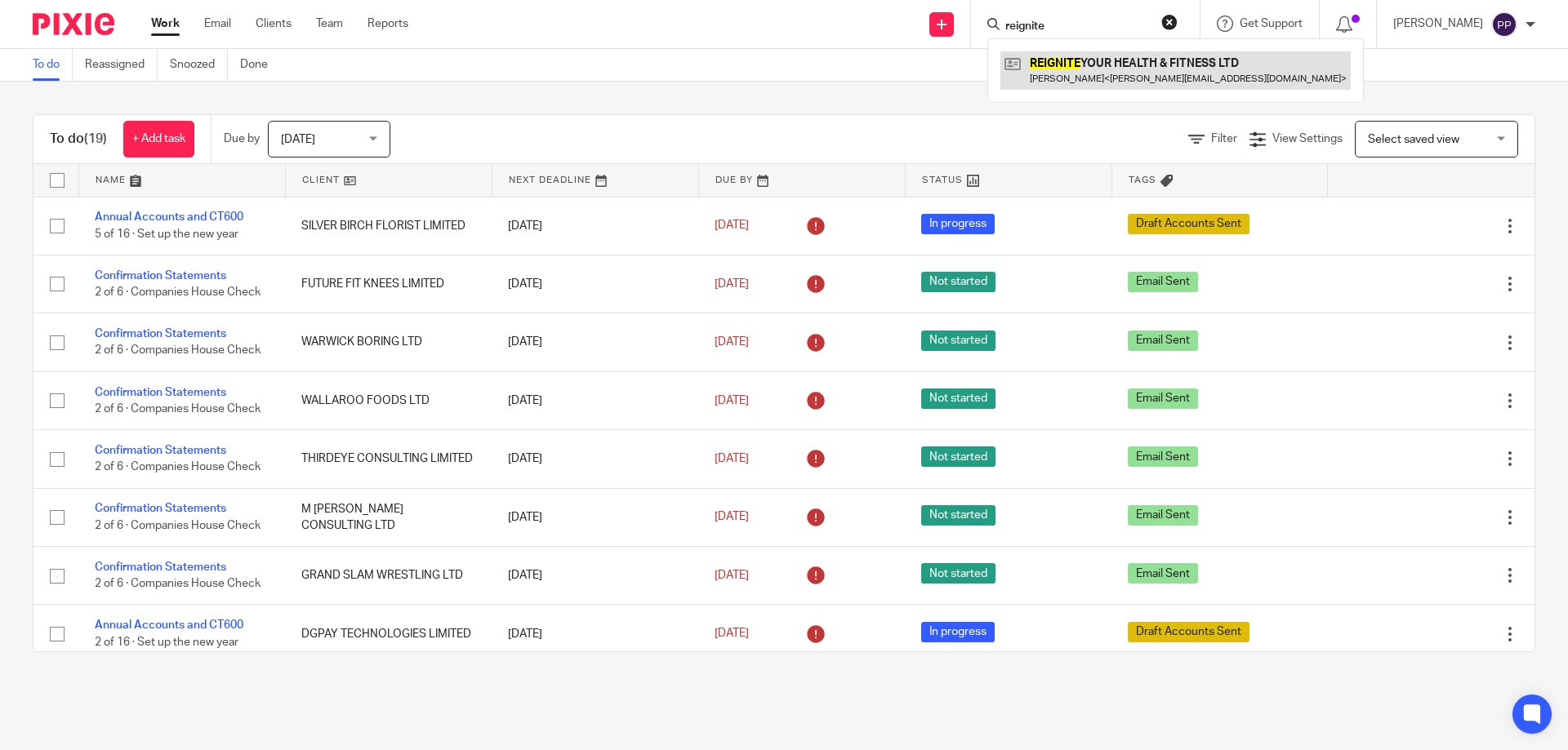
type input "reignite"
click at [1096, 65] on link at bounding box center [1176, 70] width 350 height 37
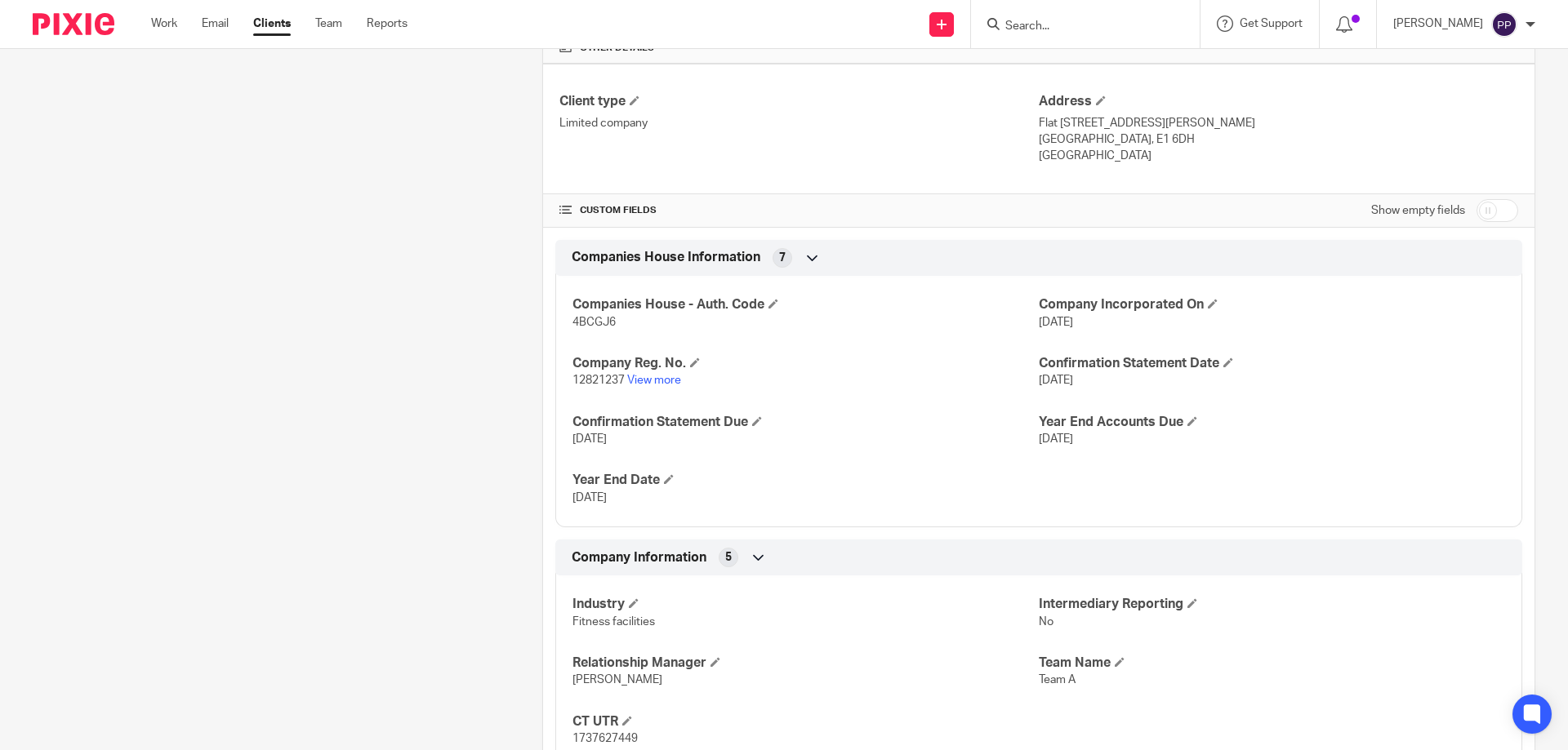
scroll to position [408, 0]
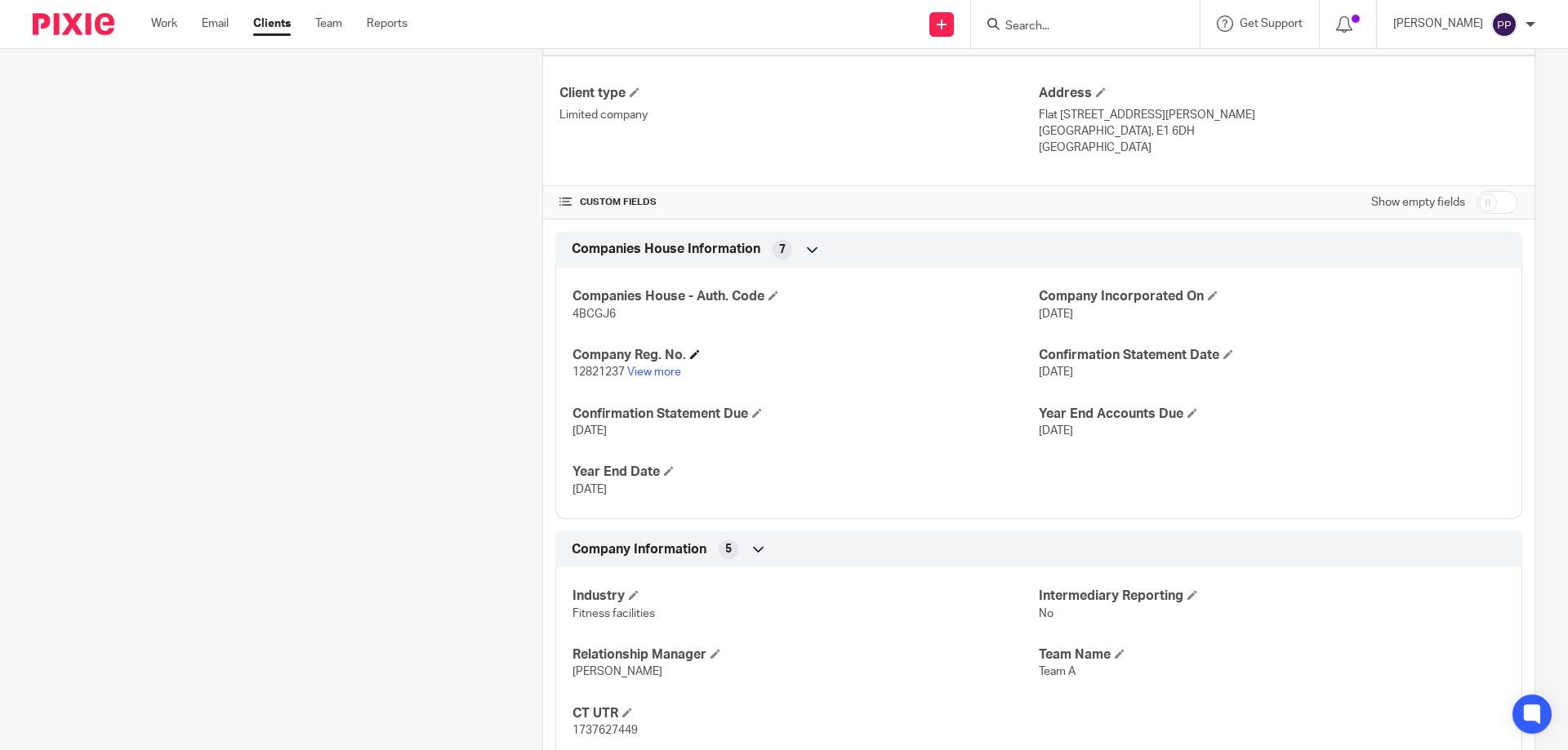
click at [648, 364] on h4 "Company Reg. No." at bounding box center [805, 356] width 467 height 18
click at [650, 367] on p "12821237 View more" at bounding box center [805, 372] width 467 height 17
click at [655, 374] on link "View more" at bounding box center [653, 373] width 54 height 12
click at [1099, 22] on input "Search" at bounding box center [1077, 26] width 147 height 15
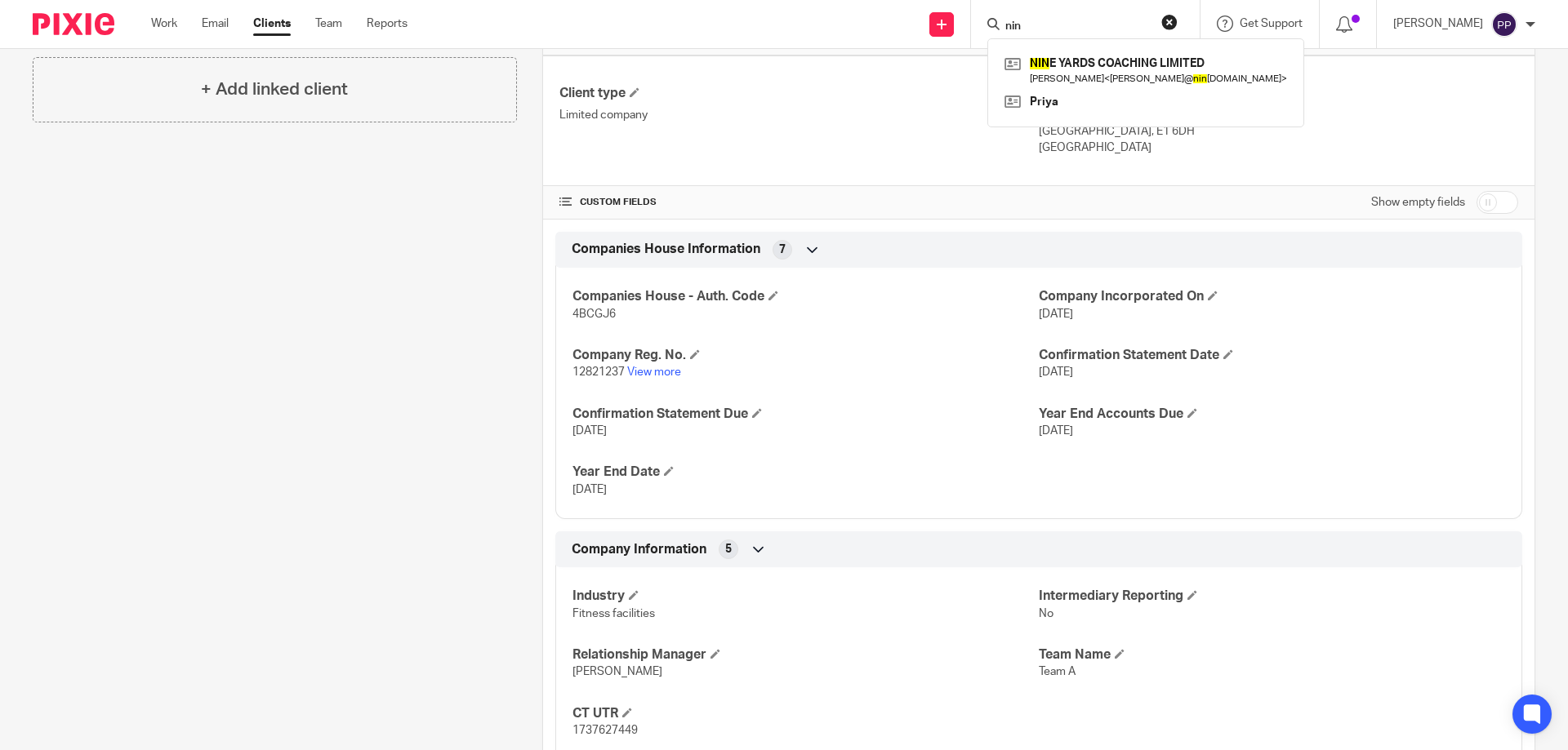
type input "nin"
click at [1067, 18] on form "nin" at bounding box center [1091, 23] width 174 height 21
click at [1060, 64] on link at bounding box center [1145, 70] width 291 height 37
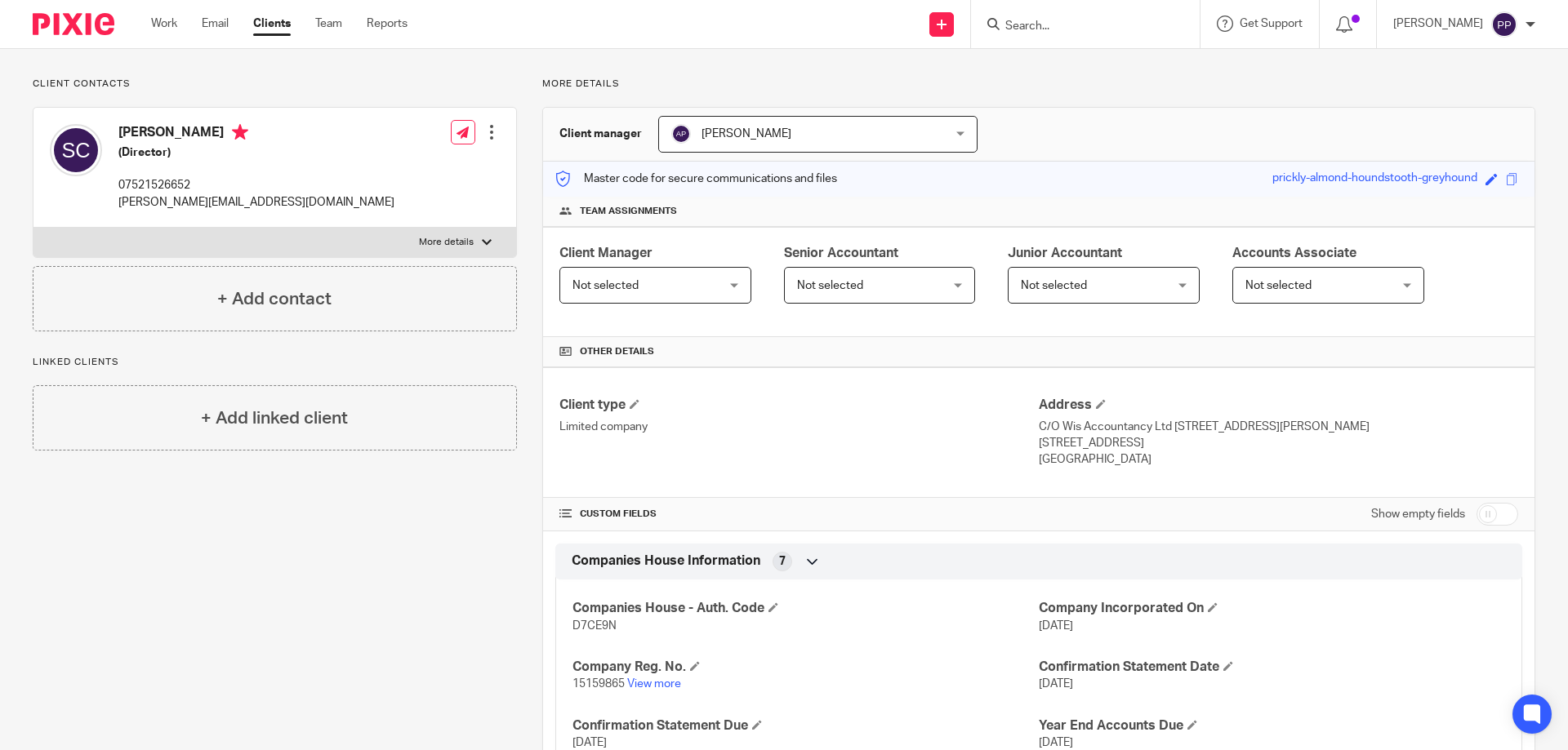
scroll to position [327, 0]
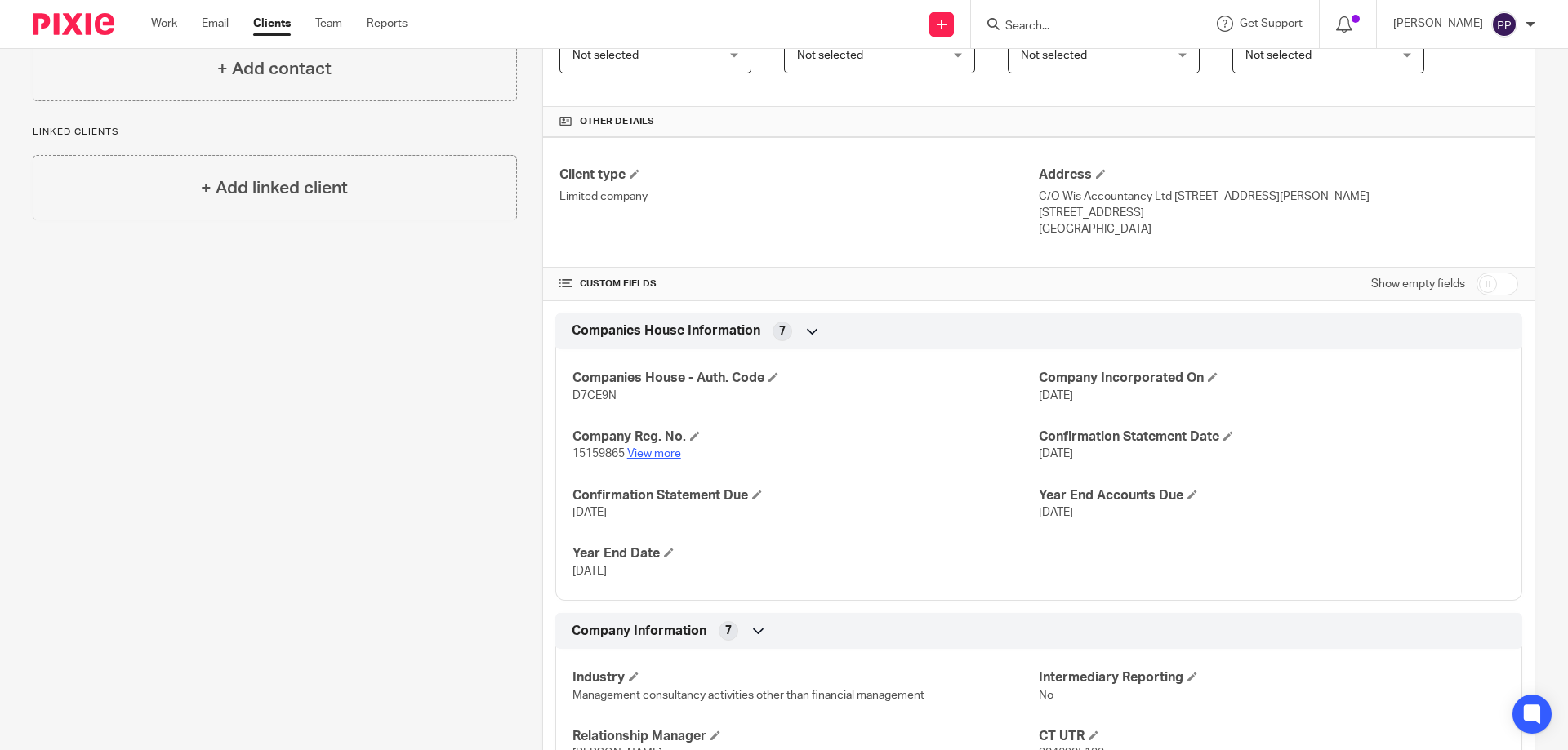
click at [652, 453] on link "View more" at bounding box center [653, 454] width 54 height 12
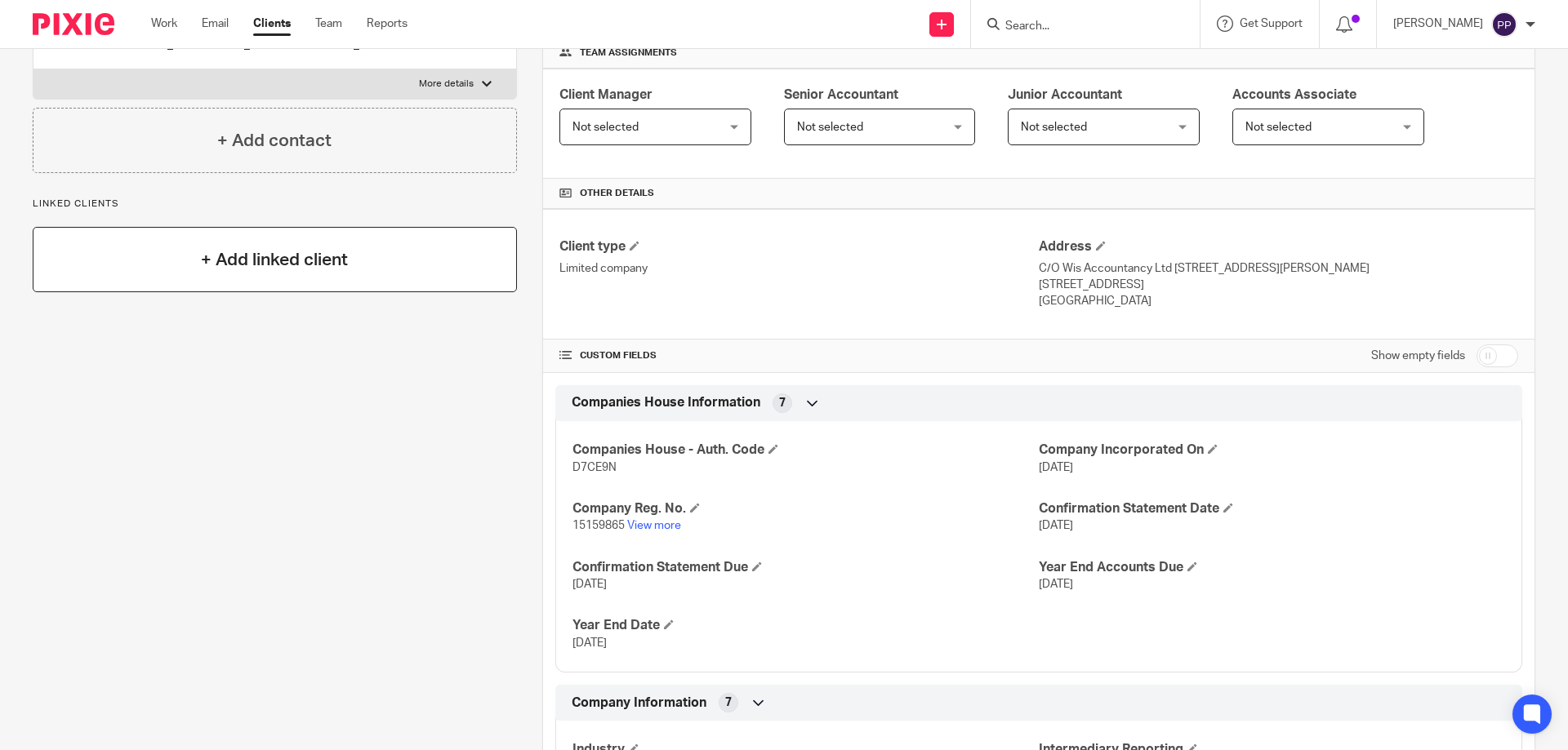
scroll to position [0, 0]
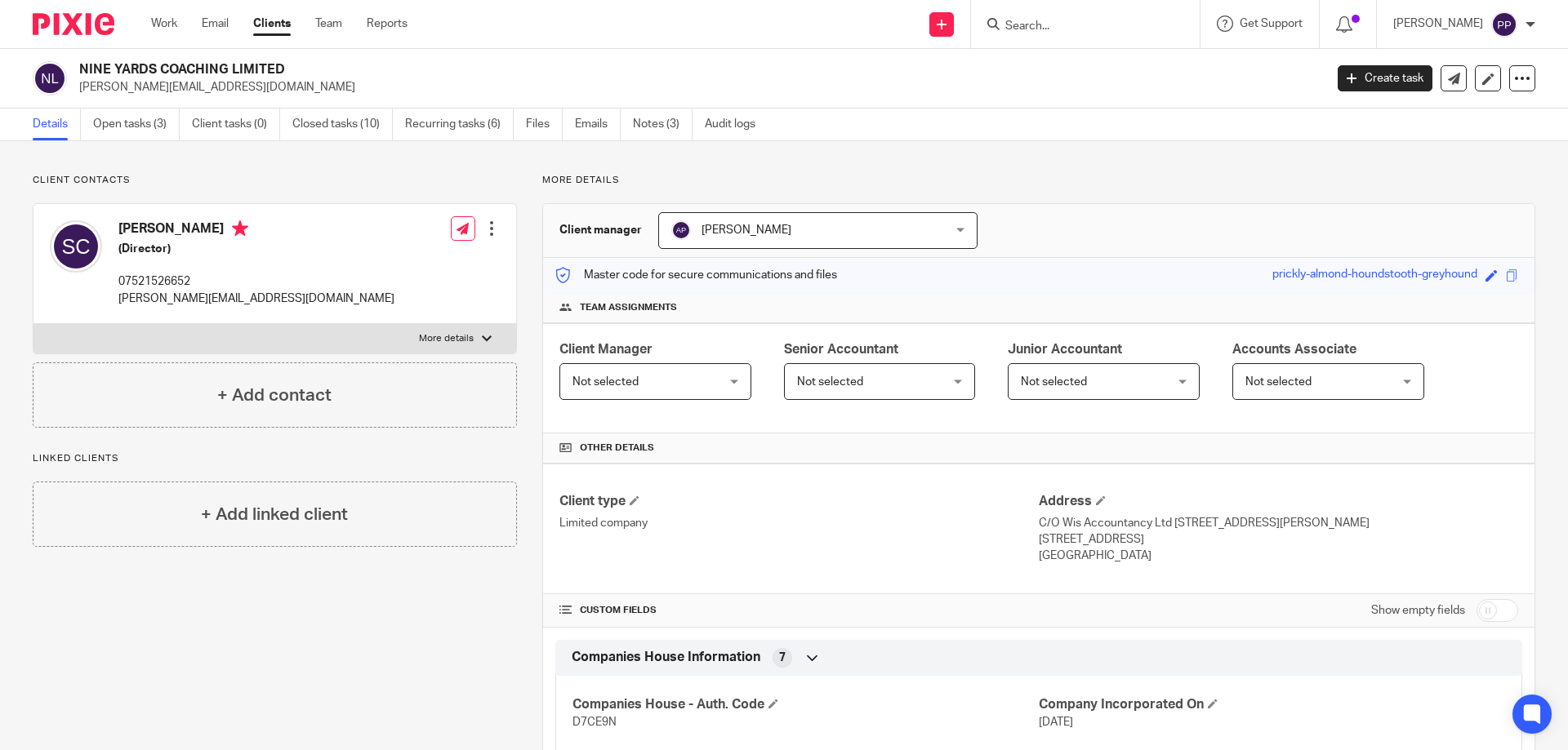
click at [1041, 23] on input "Search" at bounding box center [1077, 26] width 147 height 15
type input "salient"
click at [1140, 71] on link at bounding box center [1162, 70] width 324 height 37
